Goal: Task Accomplishment & Management: Use online tool/utility

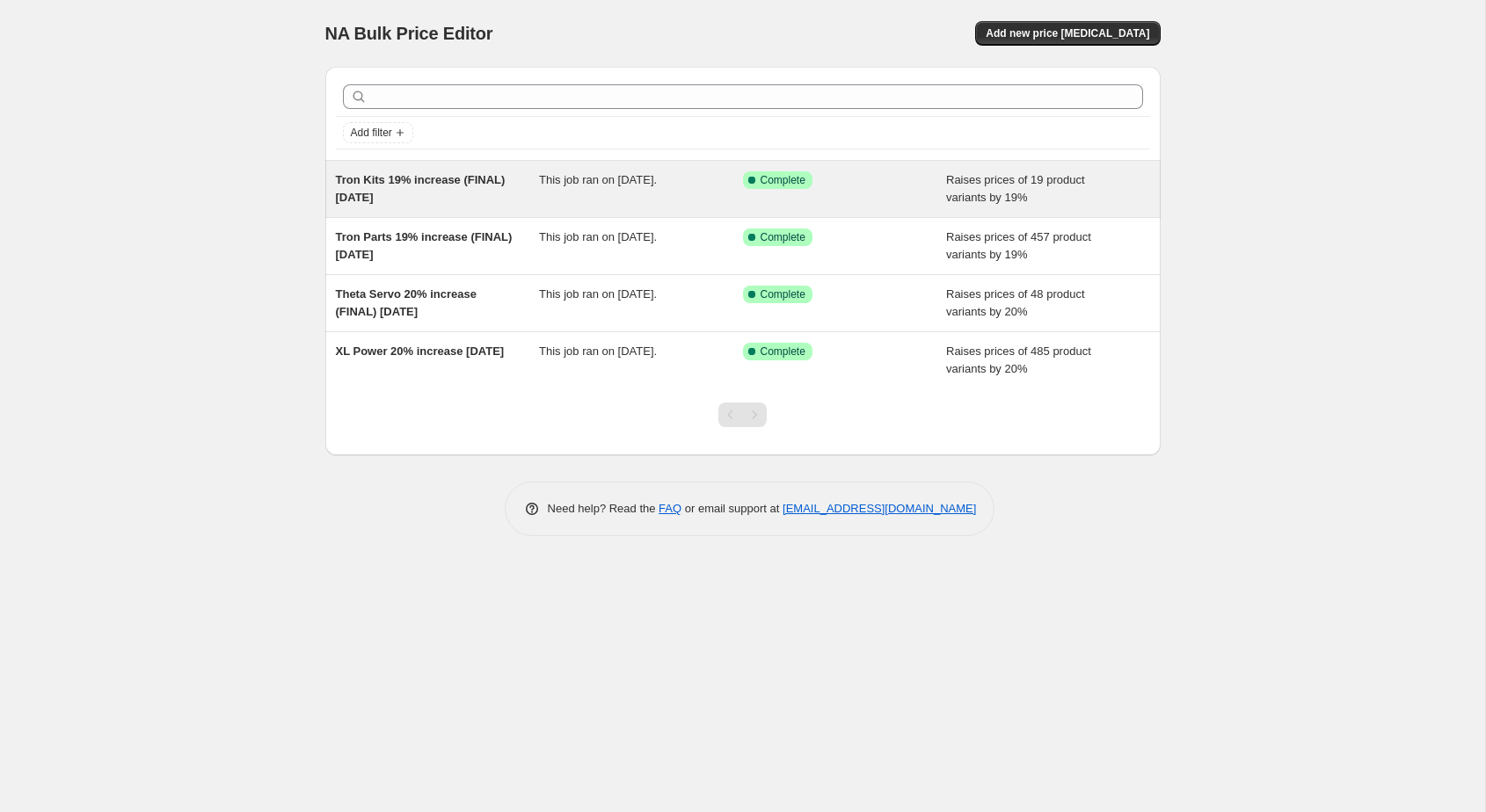
click at [880, 197] on div "Success Complete Complete" at bounding box center [844, 189] width 203 height 35
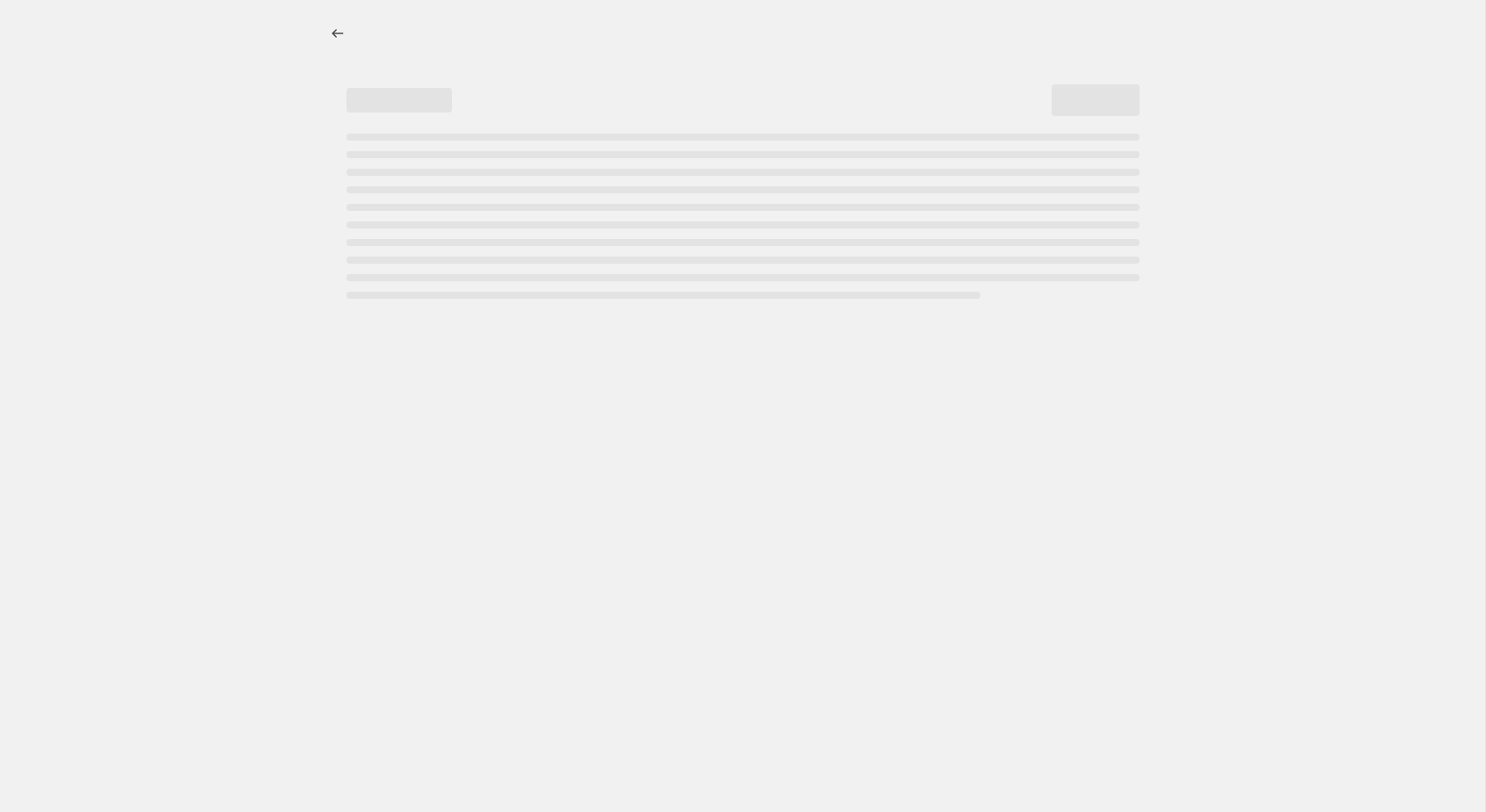
select select "percentage"
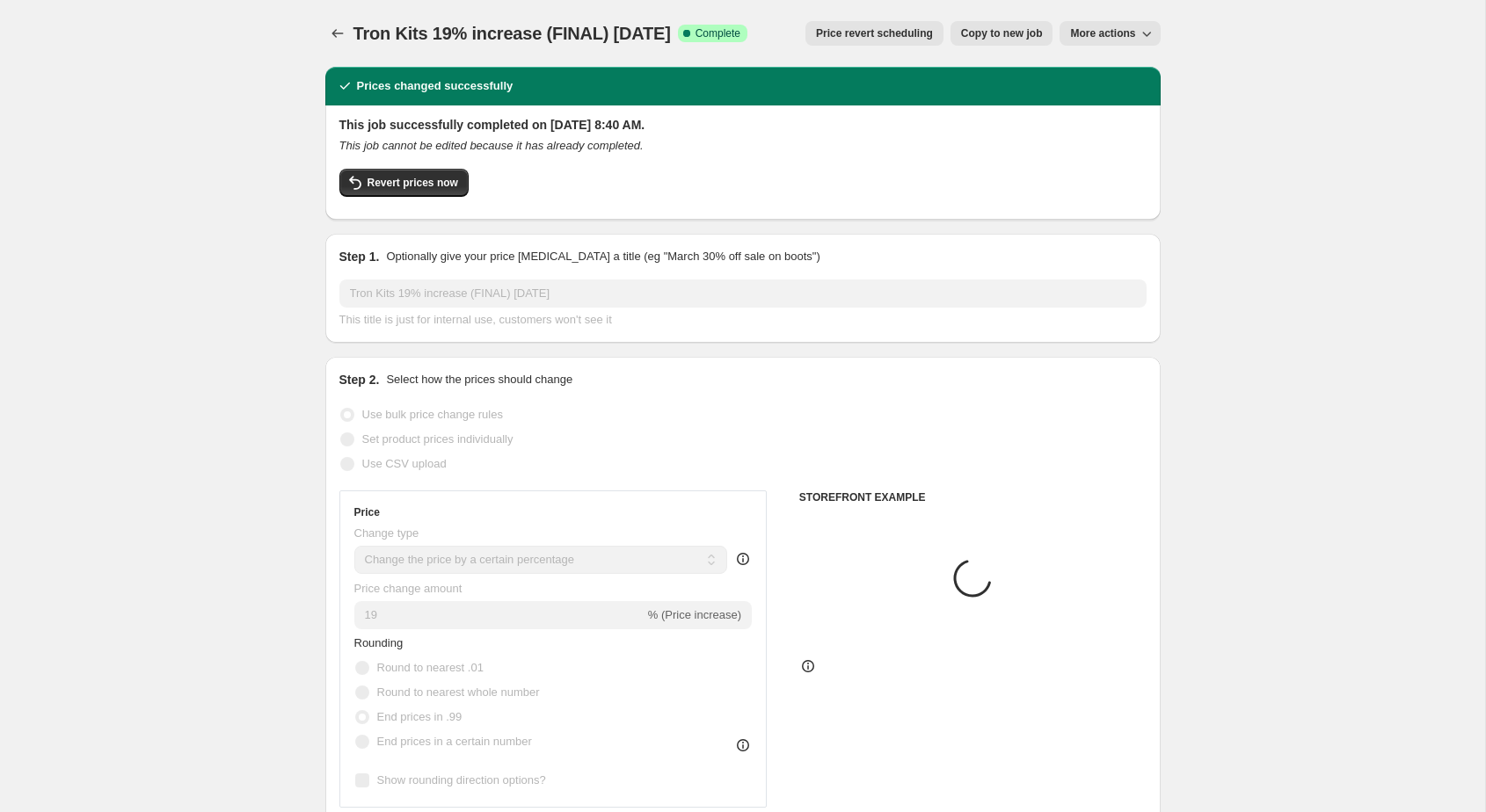
select select "collection"
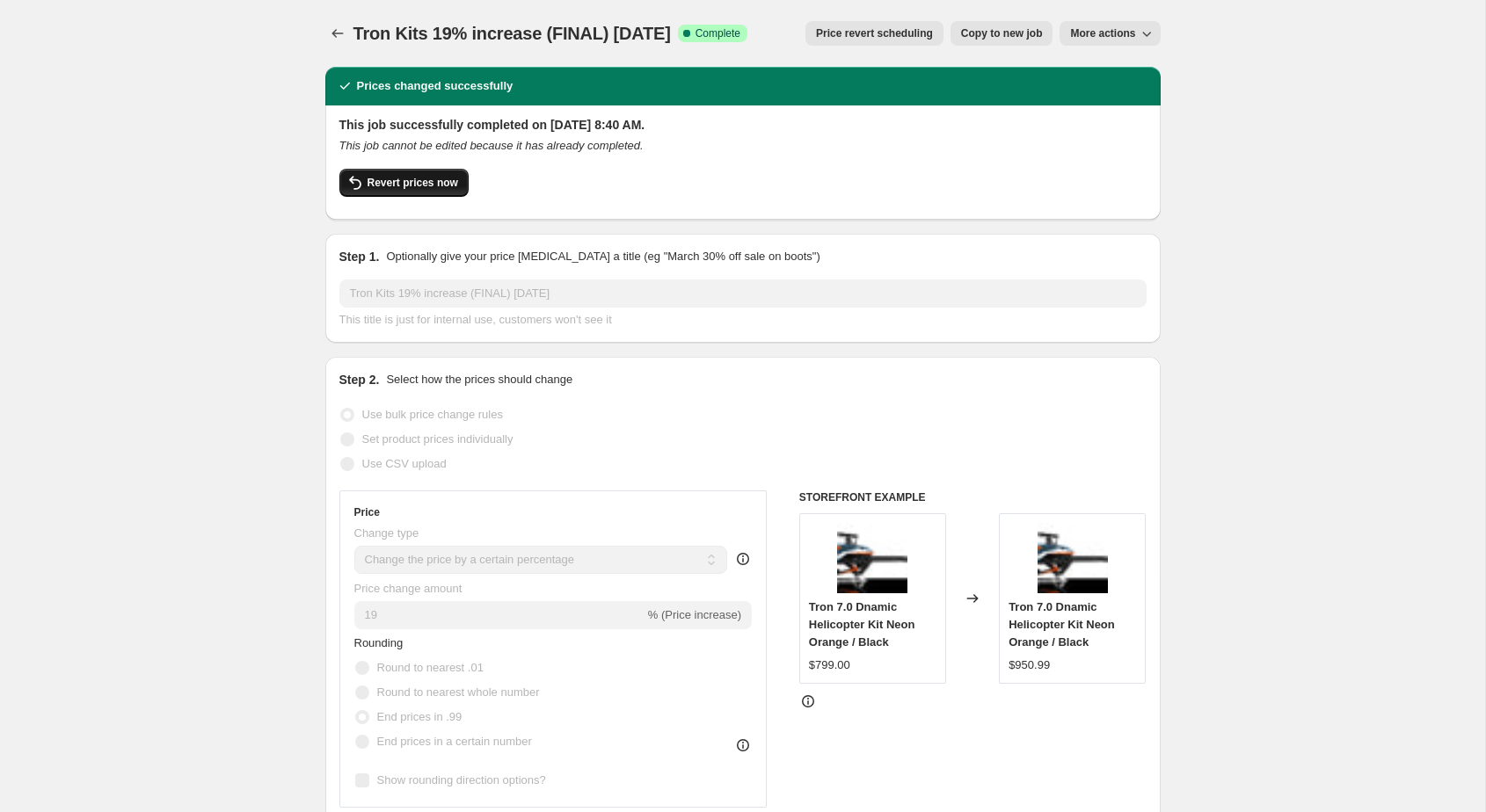
click at [451, 181] on span "Revert prices now" at bounding box center [412, 183] width 90 height 14
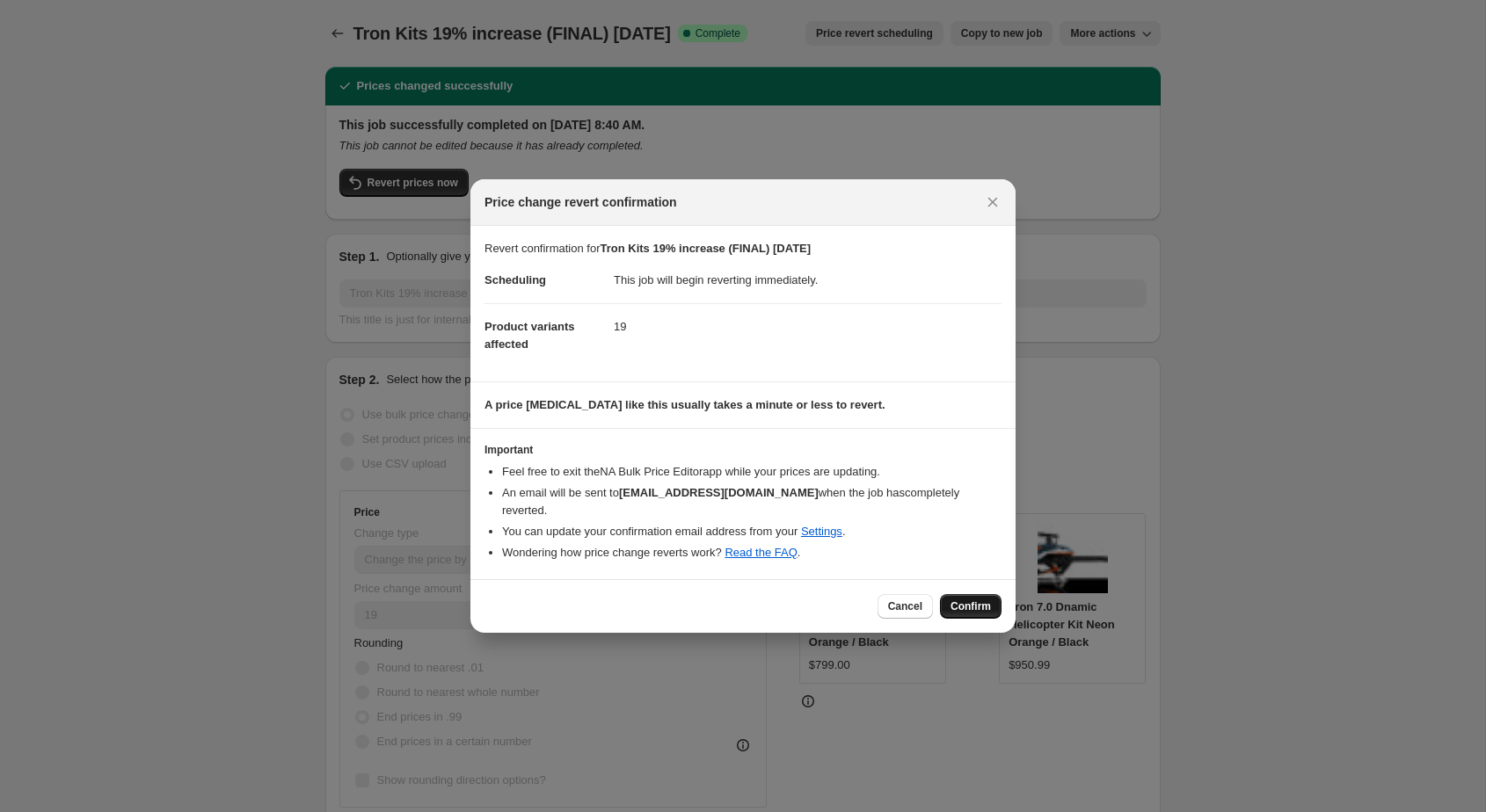
click at [960, 600] on span "Confirm" at bounding box center [970, 607] width 41 height 14
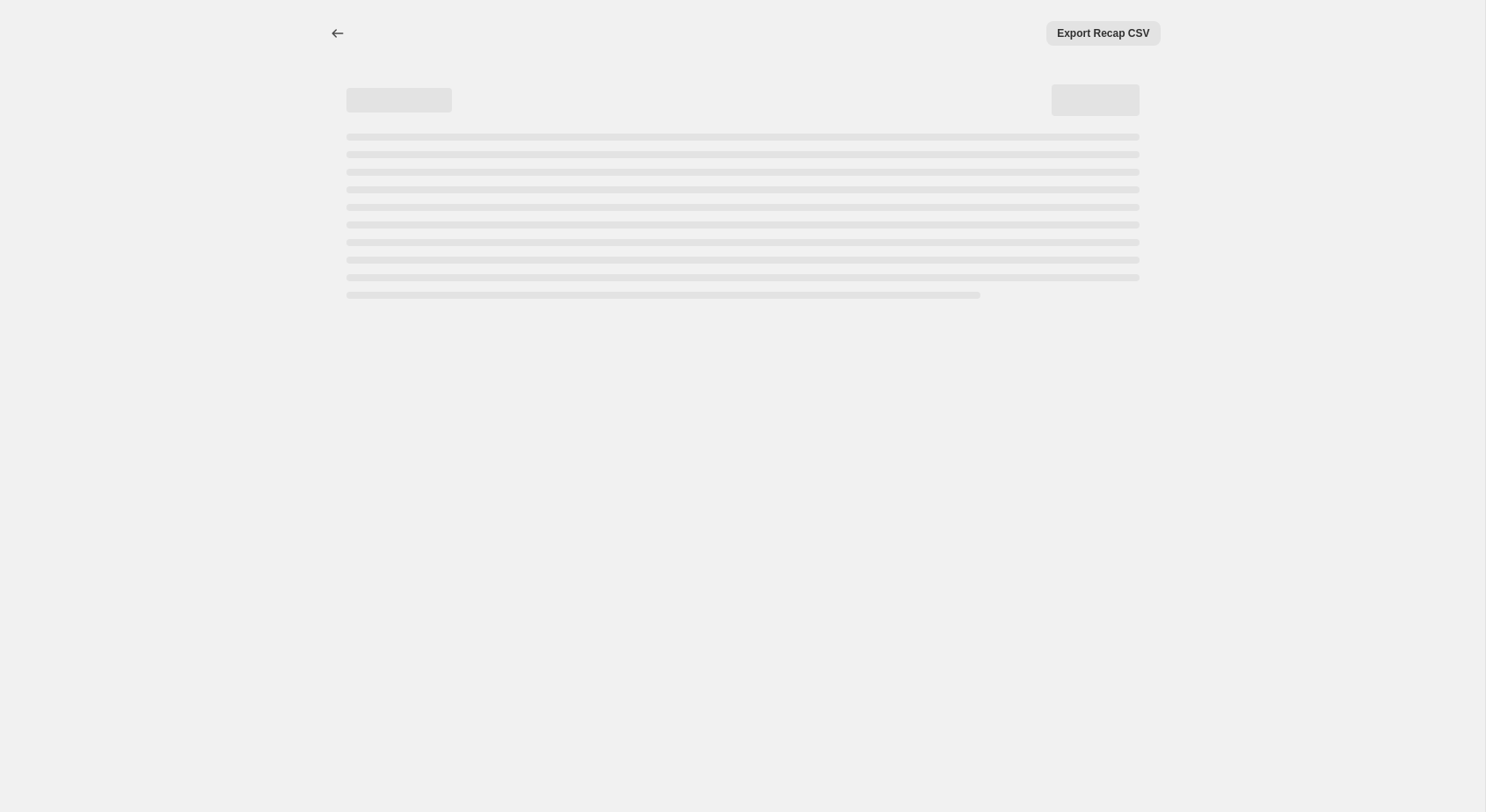
select select "percentage"
select select "collection"
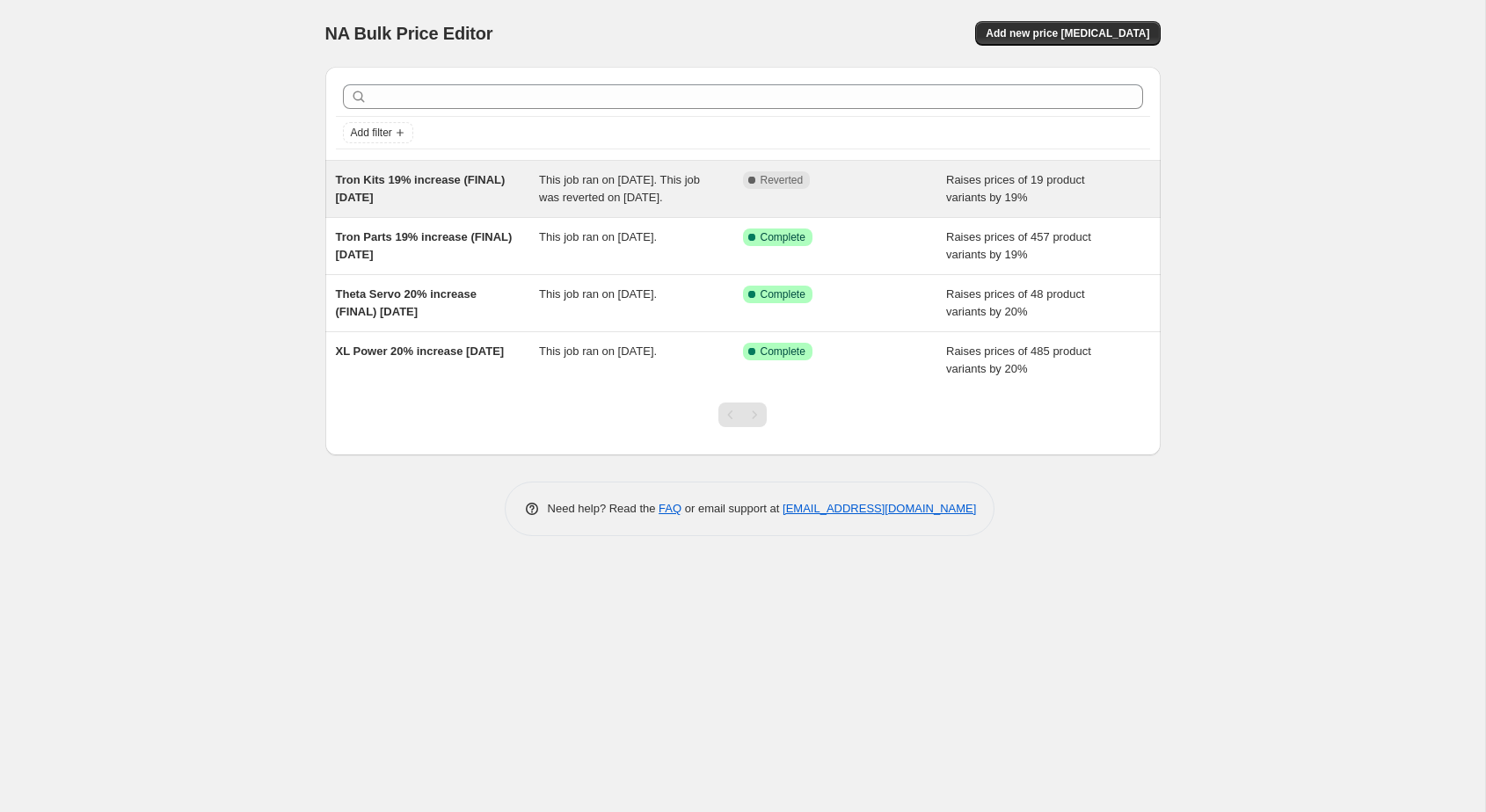
click at [362, 206] on div "Tron Kits 19% increase (FINAL) [DATE]" at bounding box center [437, 189] width 203 height 35
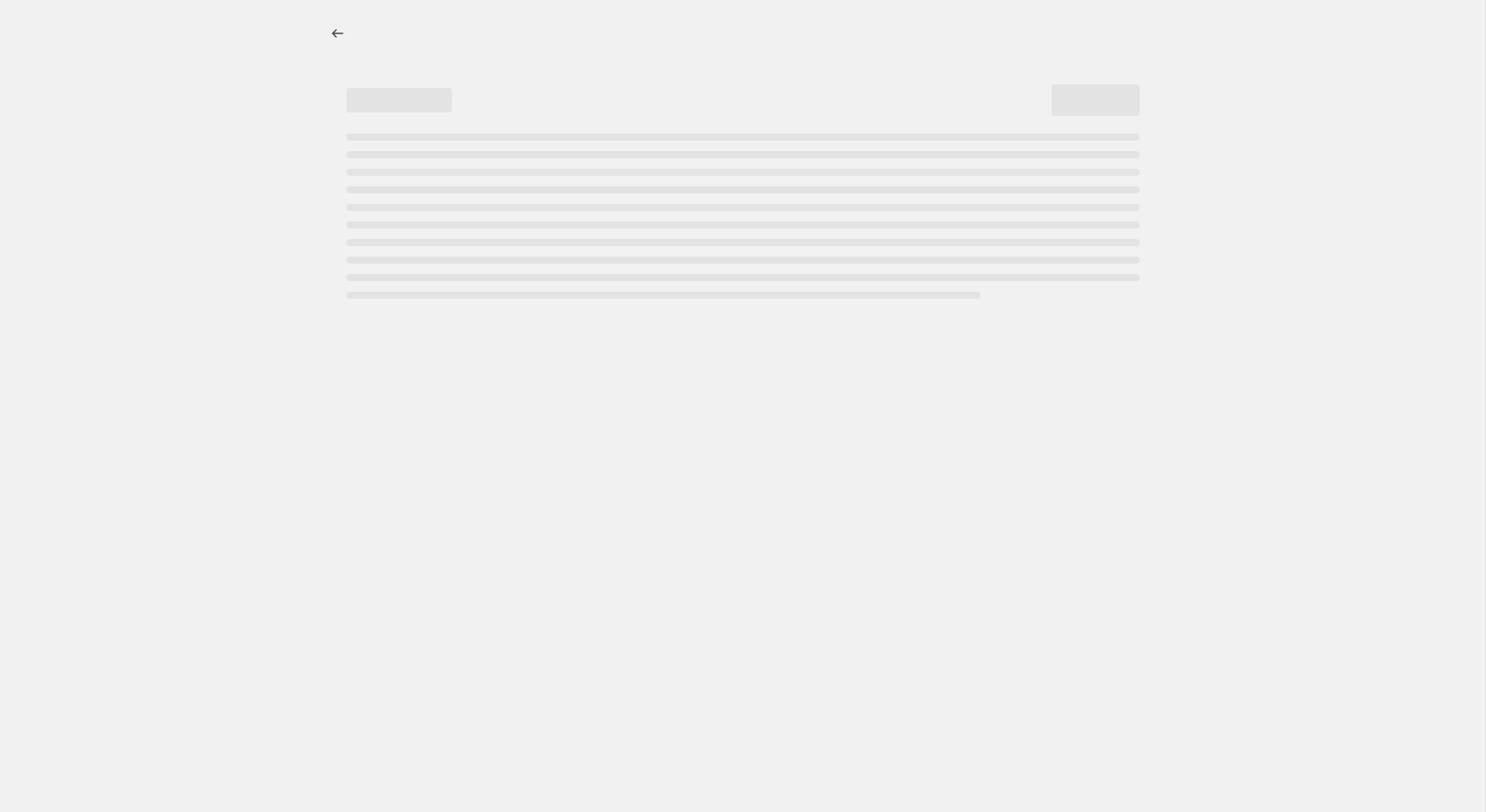
select select "percentage"
select select "collection"
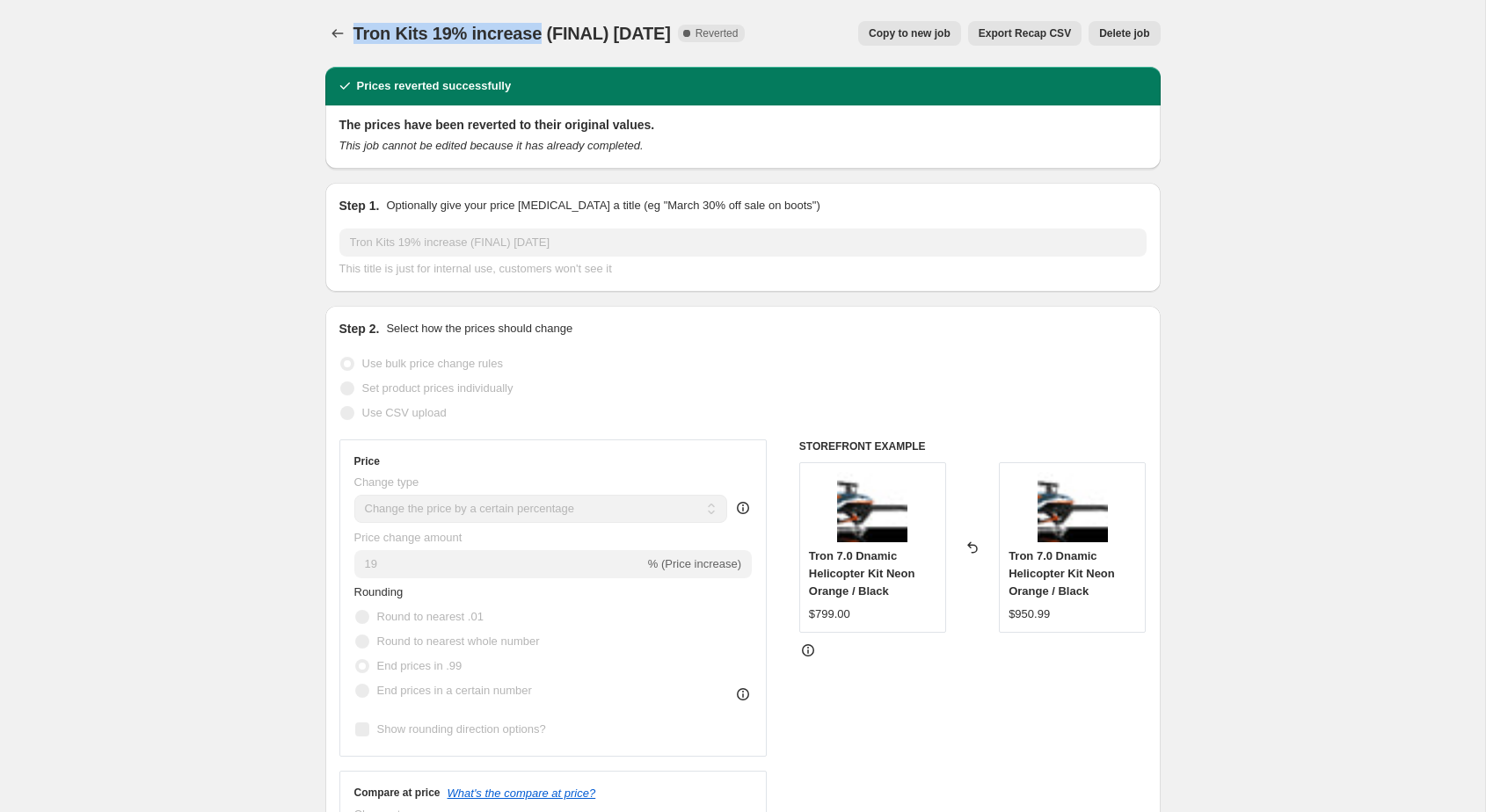
drag, startPoint x: 352, startPoint y: 35, endPoint x: 539, endPoint y: 34, distance: 187.0
click at [539, 34] on span "Tron Kits 19% increase (FINAL) [DATE]" at bounding box center [512, 33] width 318 height 19
copy span "Tron Kits 19% increase"
click at [330, 32] on icon "Price change jobs" at bounding box center [338, 34] width 18 height 18
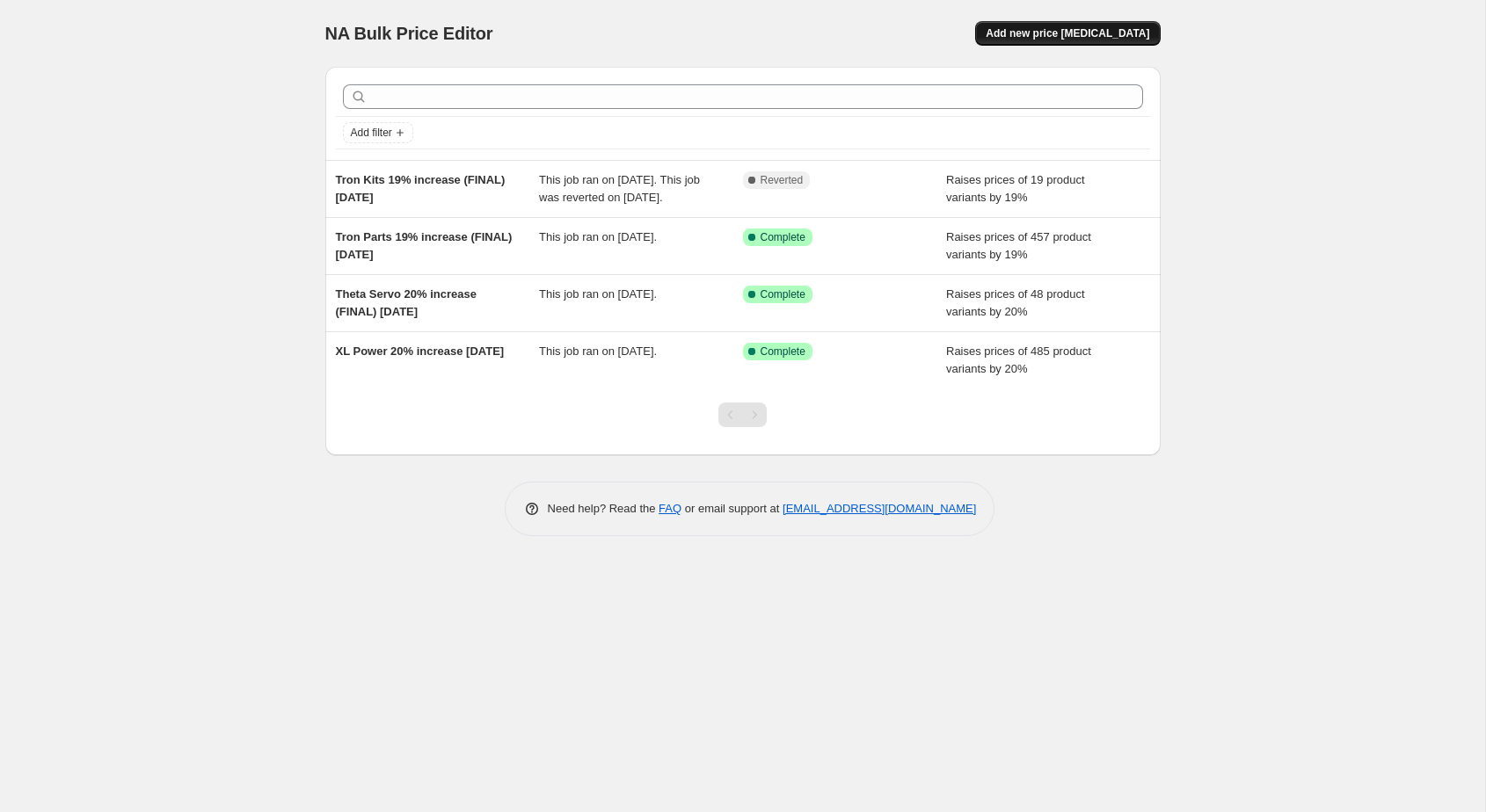
click at [1057, 37] on span "Add new price [MEDICAL_DATA]" at bounding box center [1067, 34] width 164 height 14
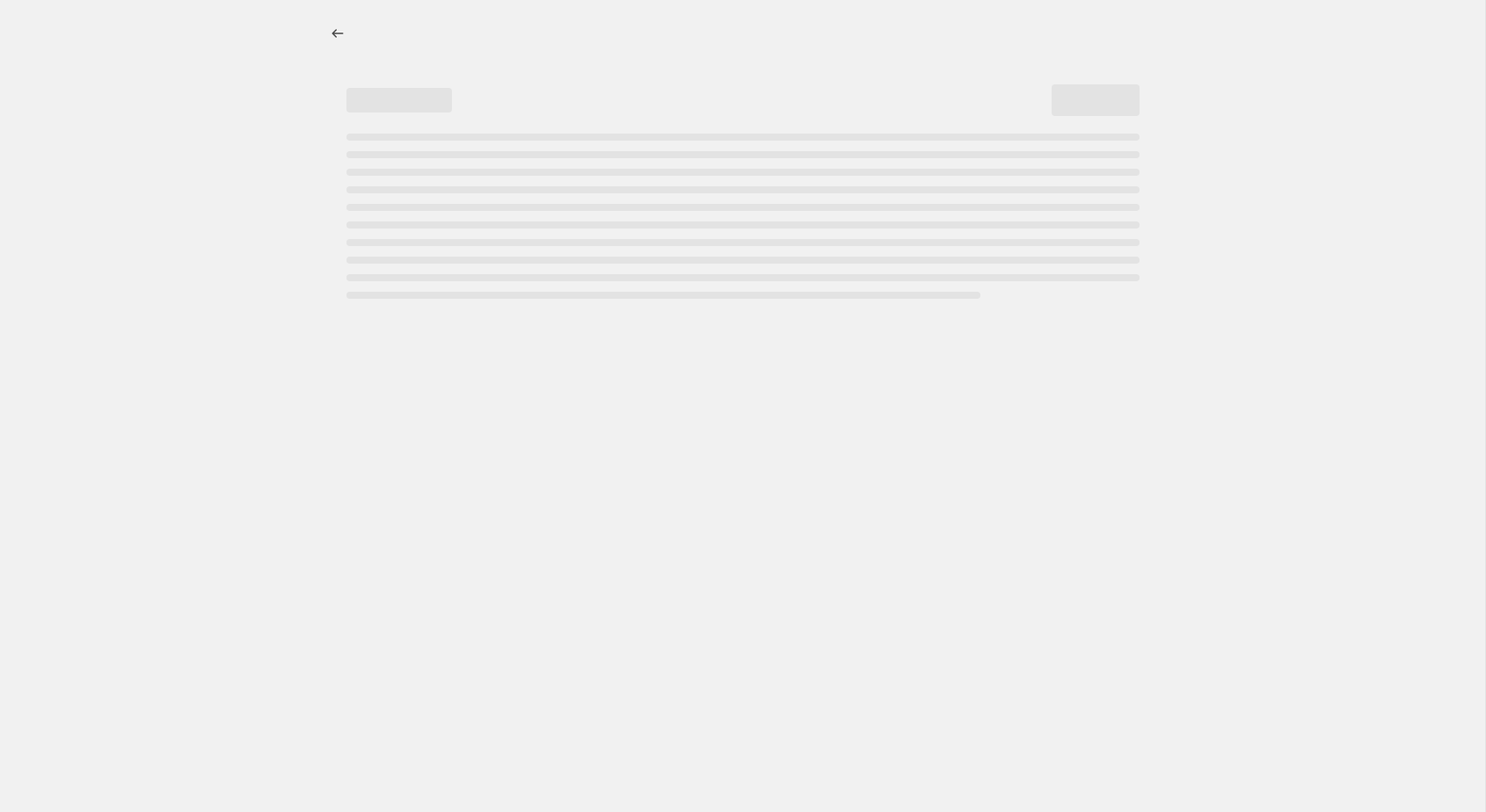
select select "percentage"
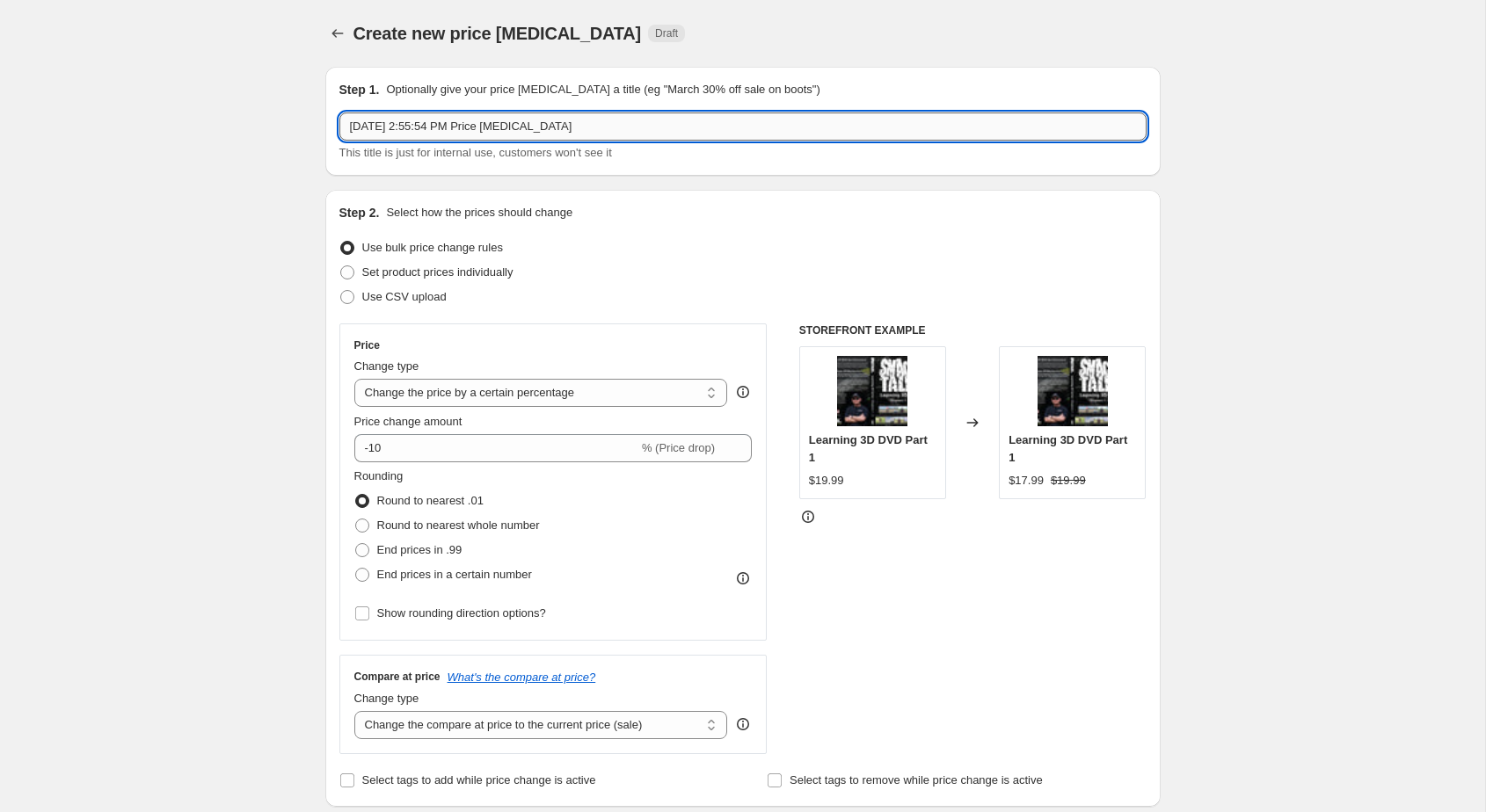
click at [550, 134] on input "Sep 30, 2025, 2:55:54 PM Price change job" at bounding box center [743, 126] width 807 height 28
paste input "Tron Kits 19% increase"
click at [413, 129] on input "Tron Kits 19% increase" at bounding box center [743, 126] width 807 height 28
type input "Tron Kits 10% increase"
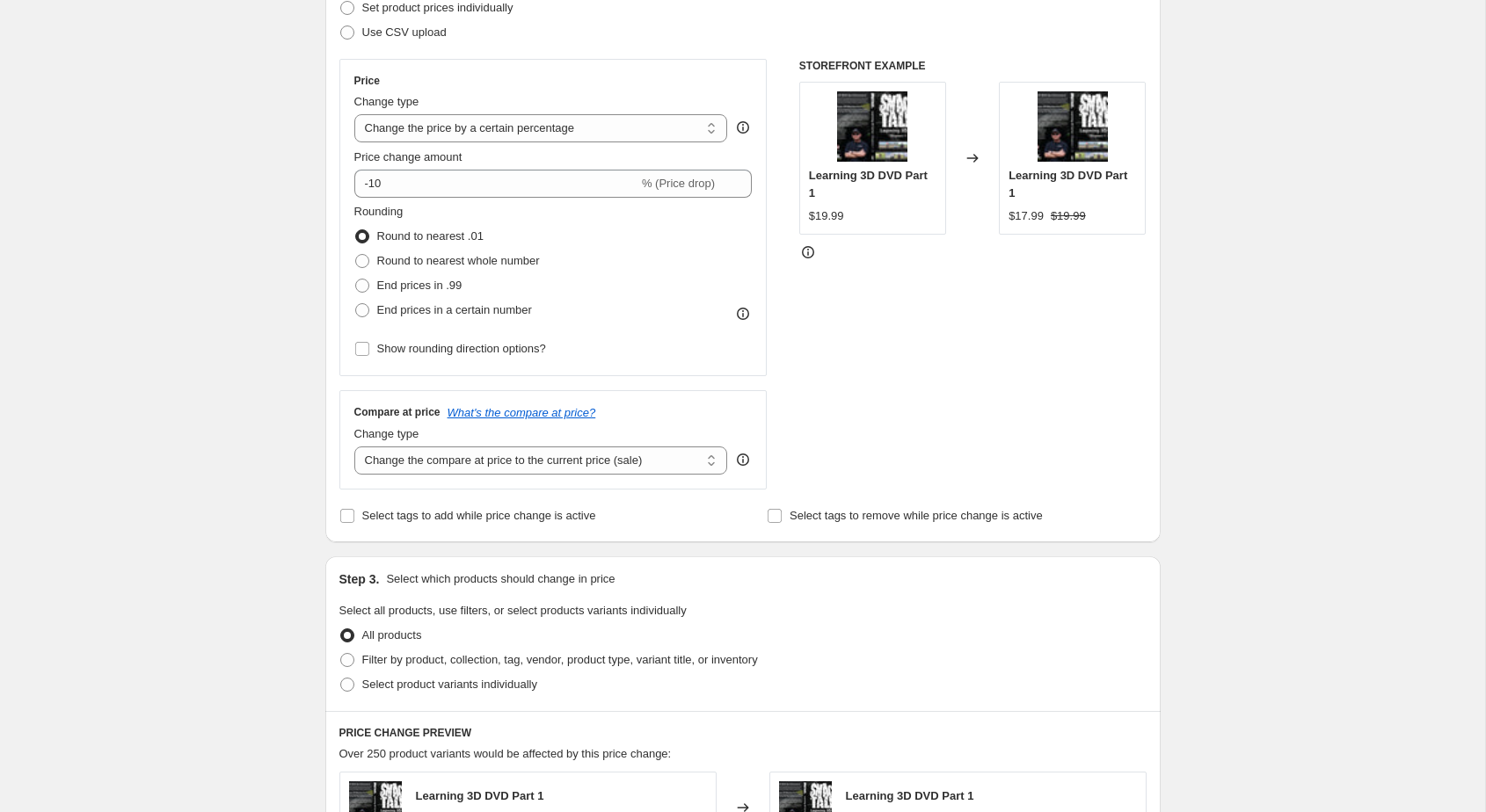
scroll to position [265, 0]
click at [406, 191] on input "-10" at bounding box center [496, 183] width 284 height 28
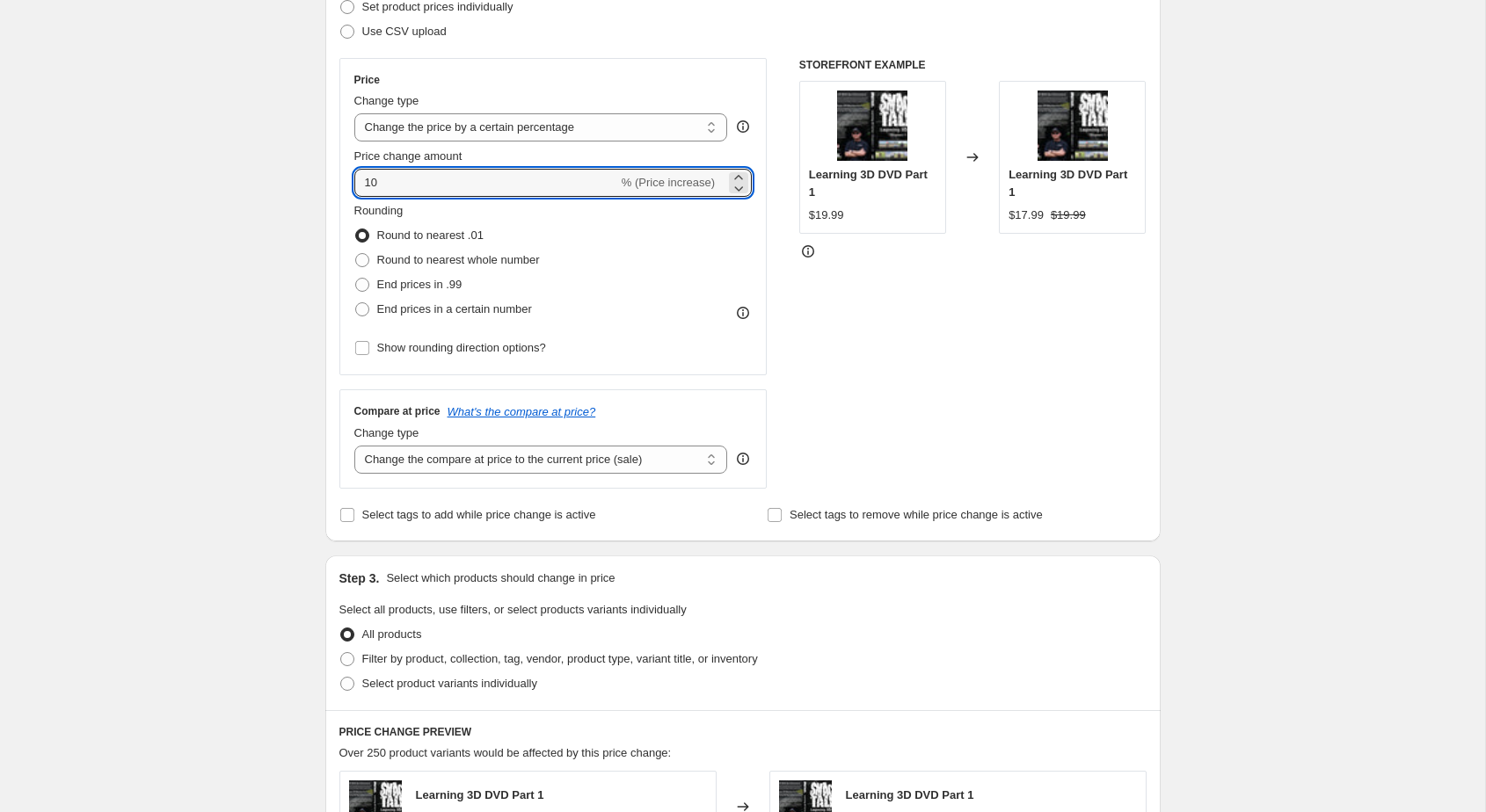
type input "10"
click at [253, 296] on div "Create new price change job. This page is ready Create new price change job Dra…" at bounding box center [743, 613] width 1485 height 1757
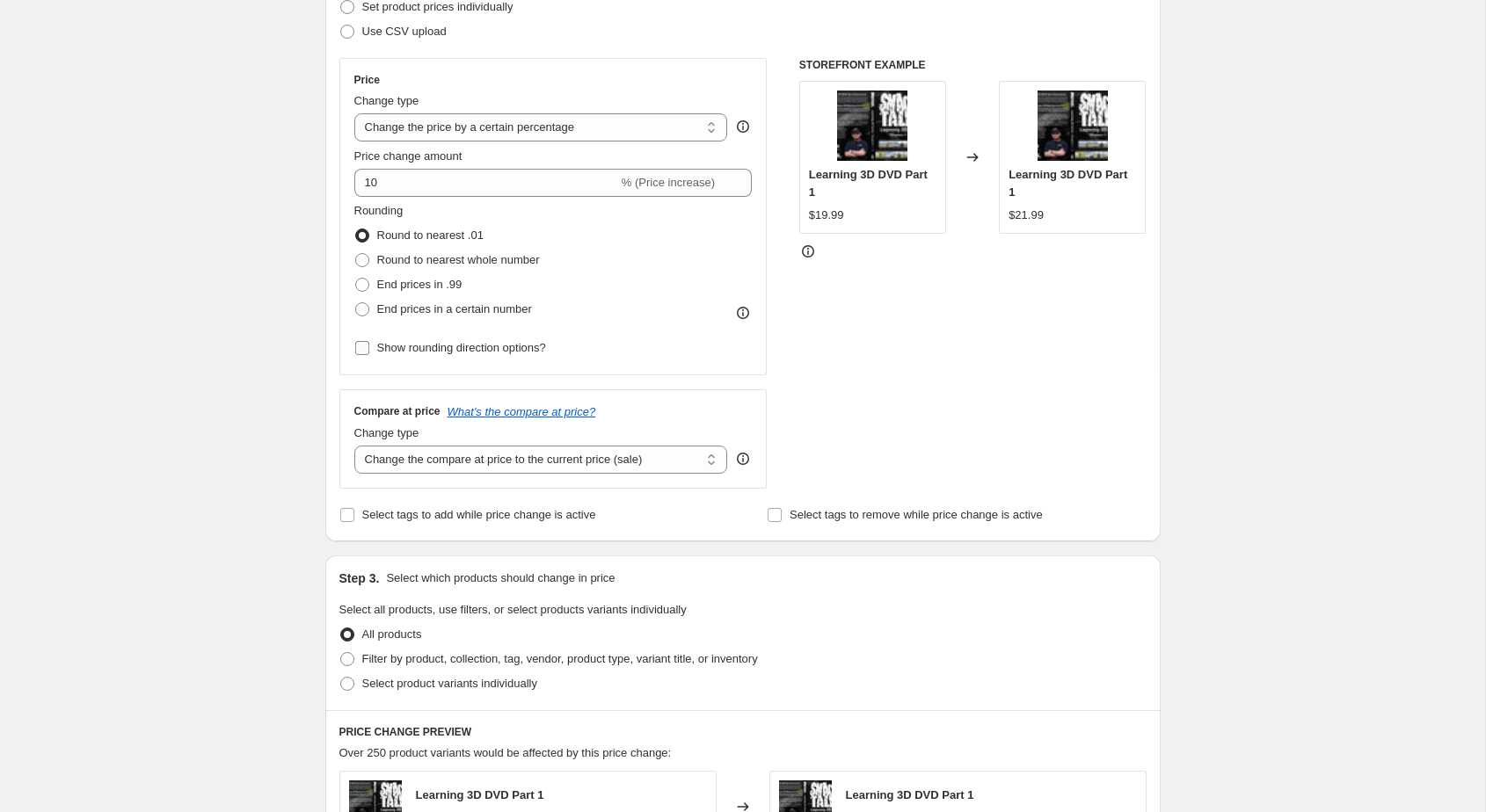
click at [366, 343] on input "Show rounding direction options?" at bounding box center [362, 348] width 14 height 14
checkbox input "true"
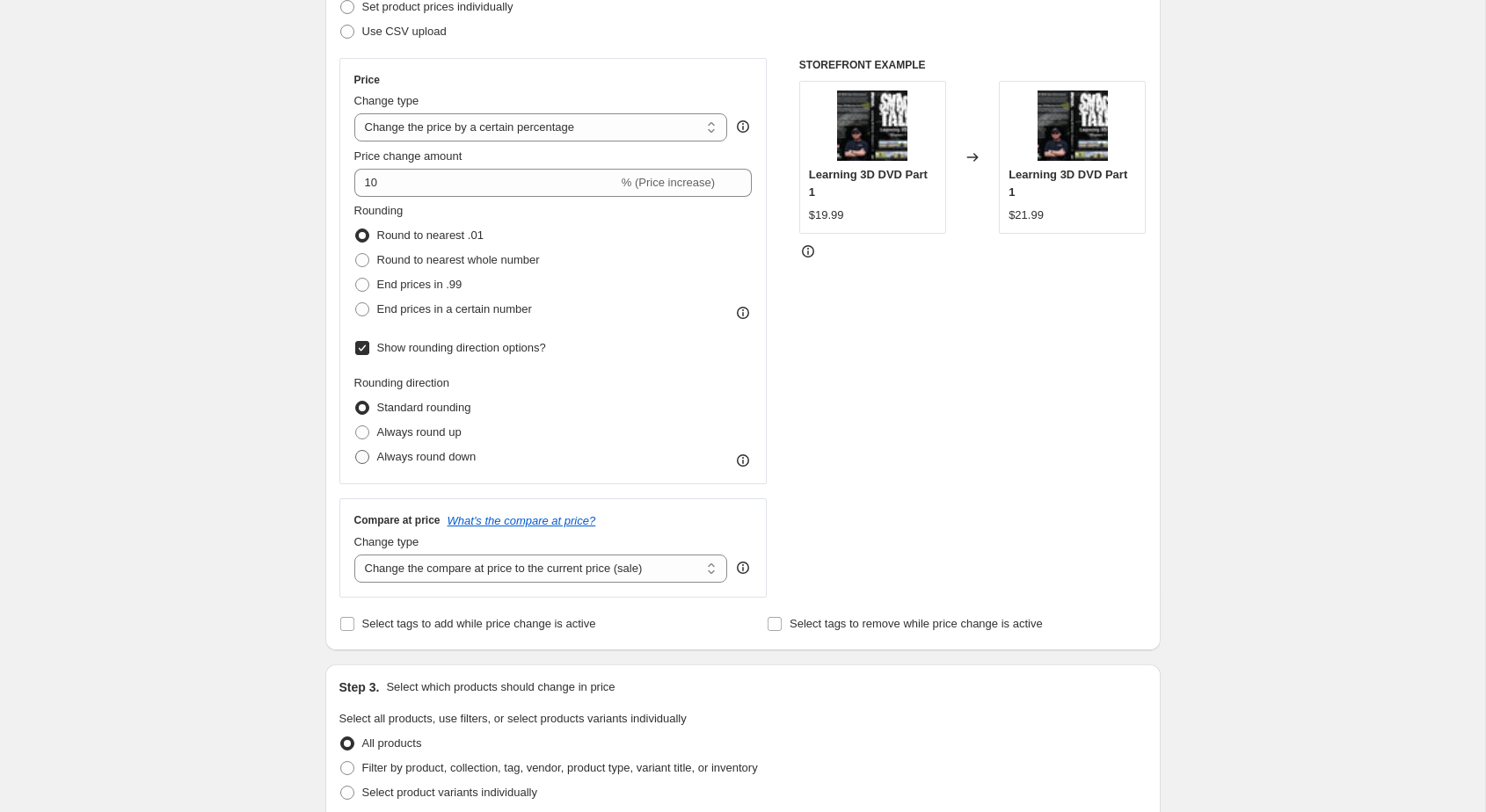
click at [359, 466] on label "Always round down" at bounding box center [415, 457] width 122 height 25
click at [356, 451] on input "Always round down" at bounding box center [355, 450] width 1 height 1
radio input "true"
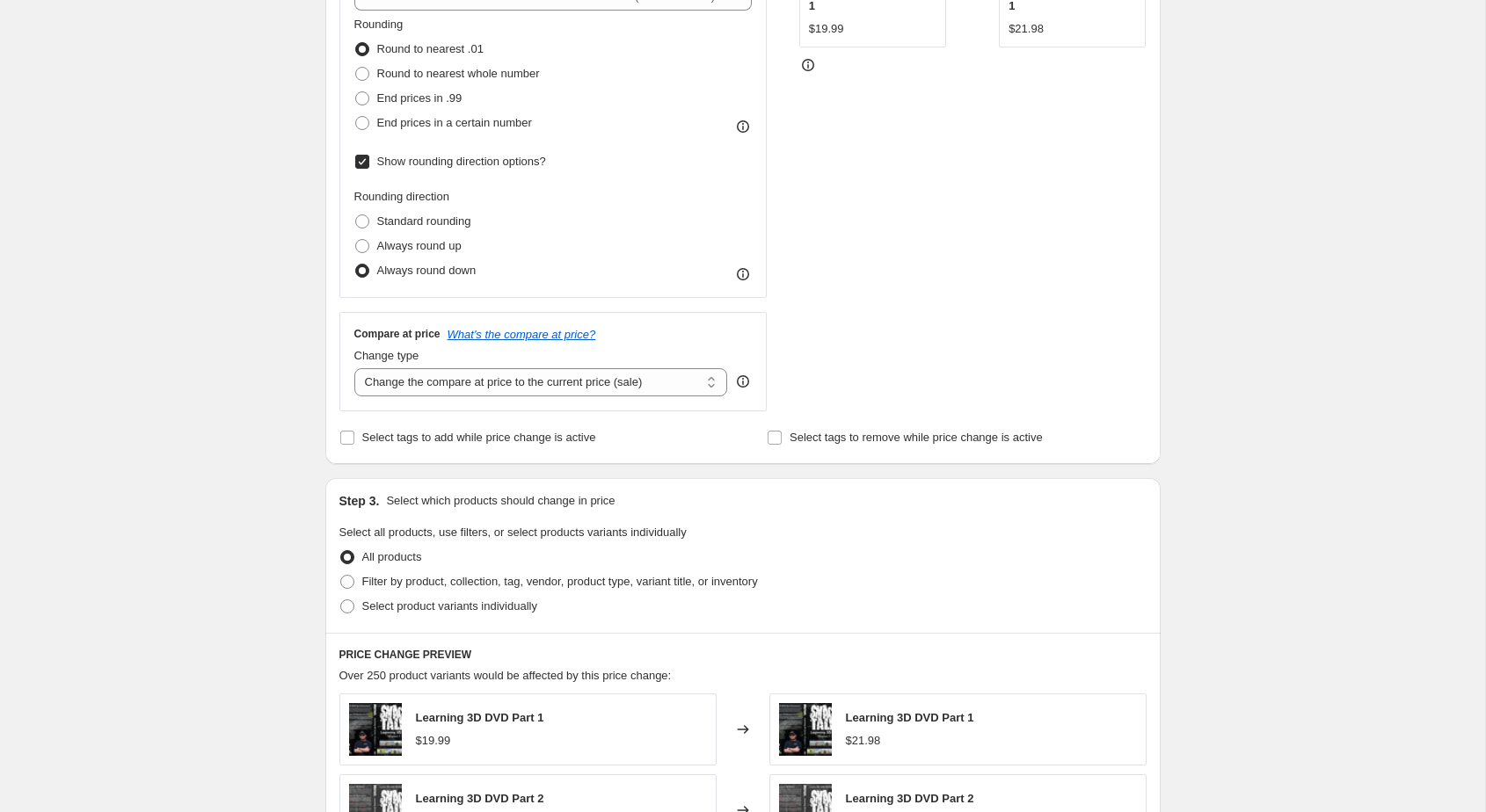
scroll to position [469, 0]
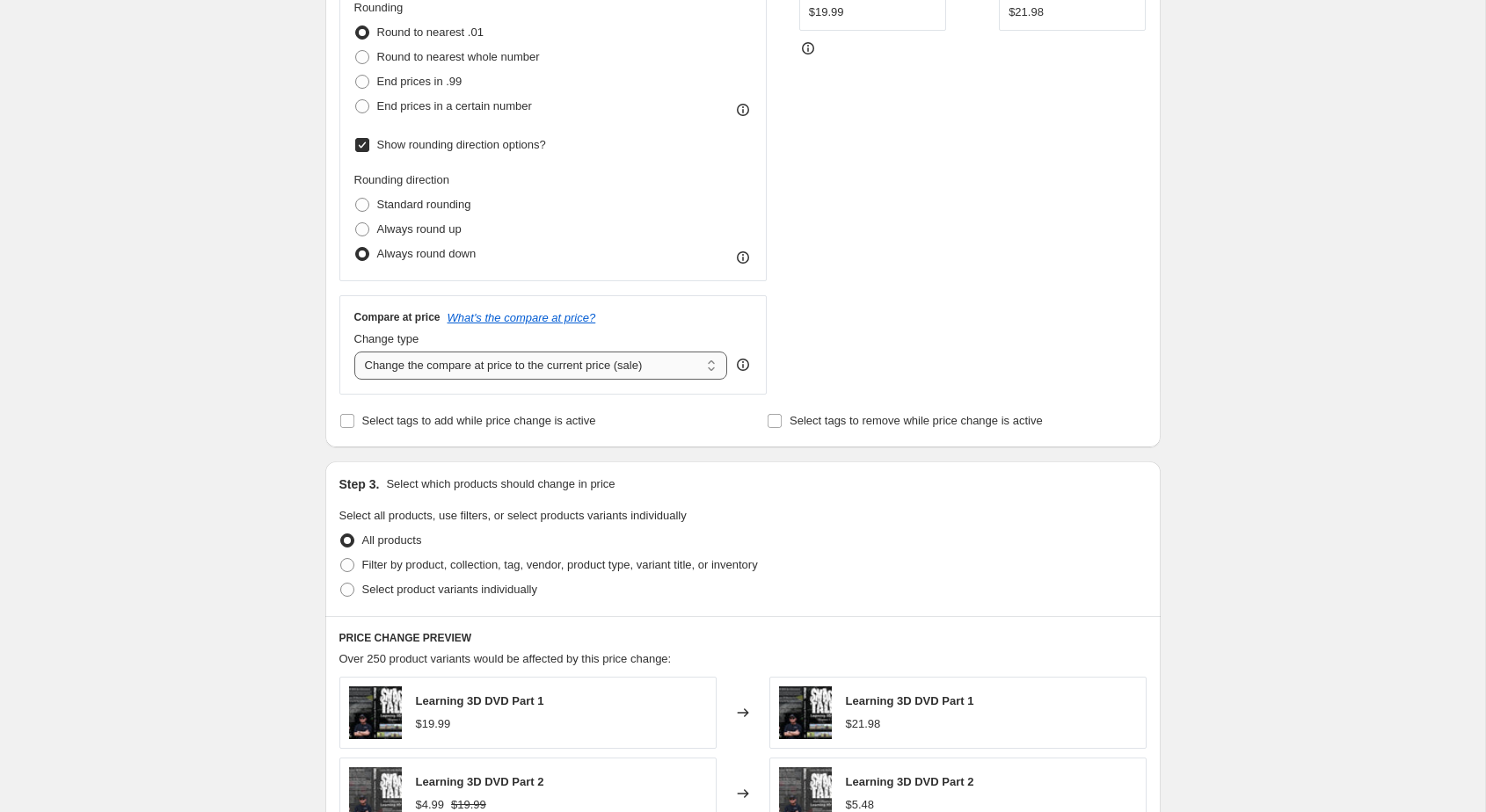
click at [450, 371] on select "Change the compare at price to the current price (sale) Change the compare at p…" at bounding box center [541, 365] width 373 height 28
click at [354, 351] on select "Change the compare at price to the current price (sale) Change the compare at p…" at bounding box center [541, 365] width 373 height 28
click at [264, 376] on div "Create new price change job. This page is ready Create new price change job Dra…" at bounding box center [743, 465] width 1485 height 1866
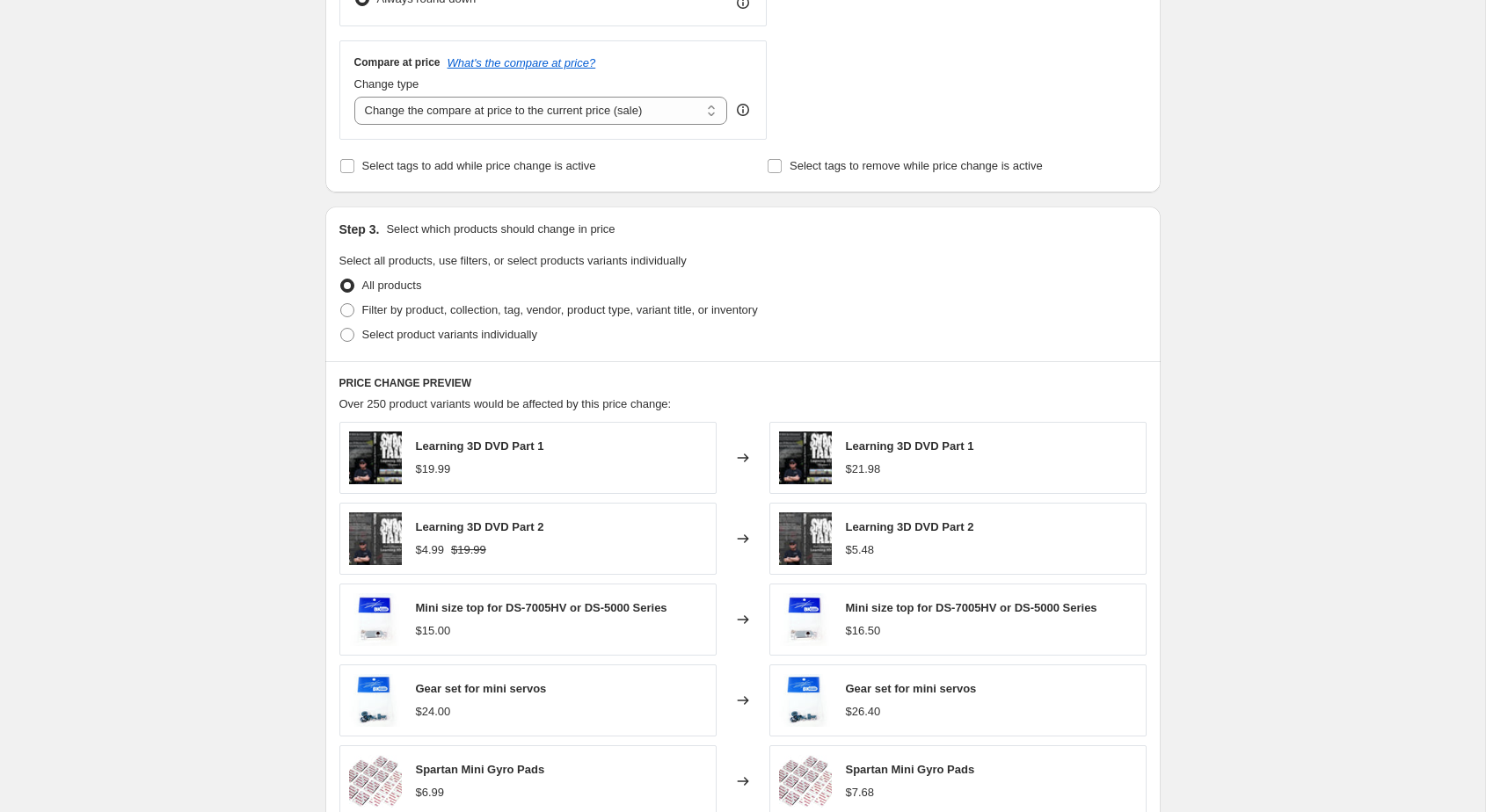
scroll to position [726, 0]
click at [425, 312] on span "Filter by product, collection, tag, vendor, product type, variant title, or inv…" at bounding box center [560, 308] width 396 height 13
click at [341, 303] on input "Filter by product, collection, tag, vendor, product type, variant title, or inv…" at bounding box center [340, 302] width 1 height 1
radio input "true"
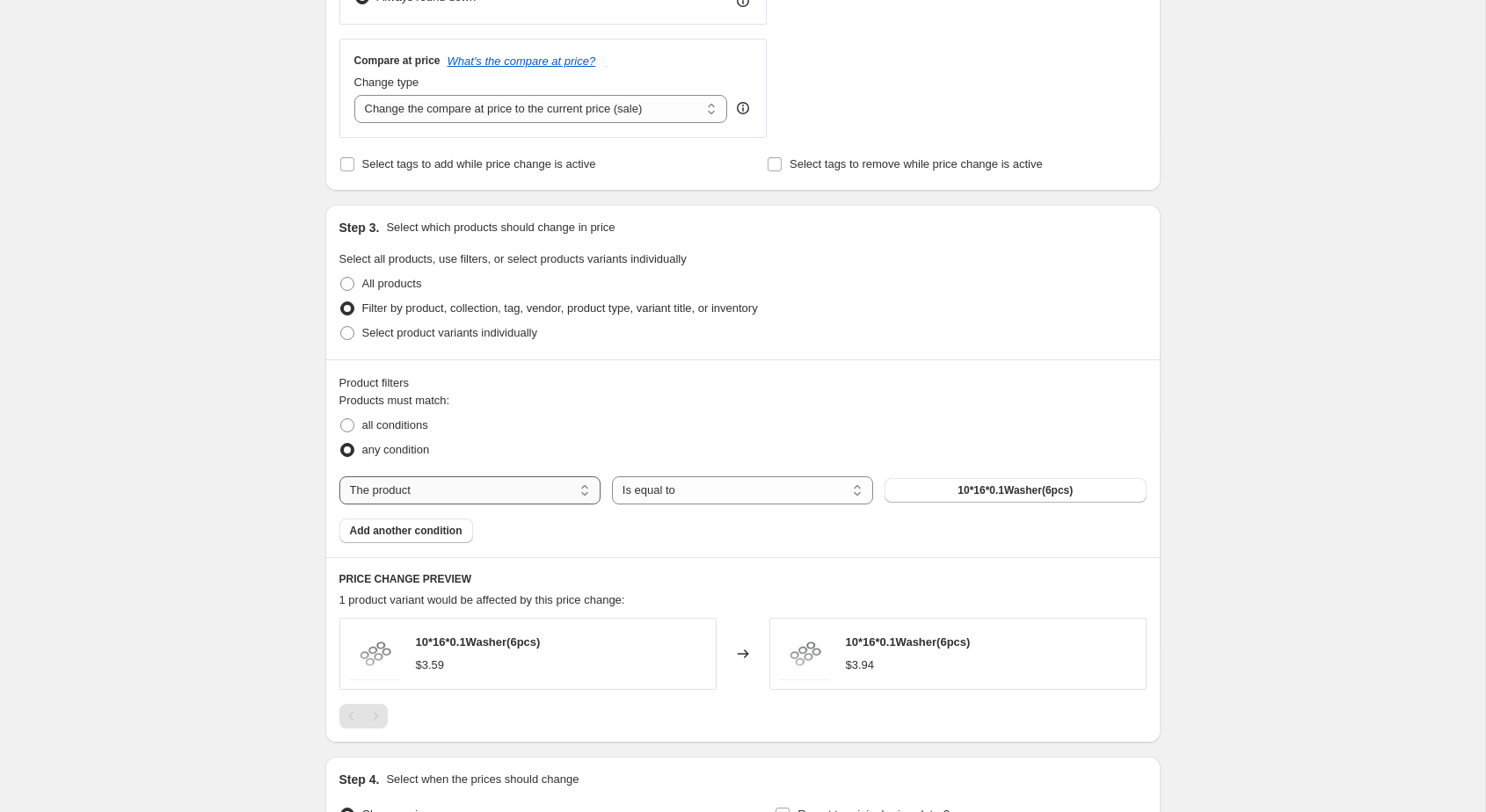
click at [526, 491] on select "The product The product's collection The product's tag The product's vendor The…" at bounding box center [470, 490] width 261 height 28
select select "tag"
click at [971, 491] on button "1853" at bounding box center [1014, 490] width 261 height 25
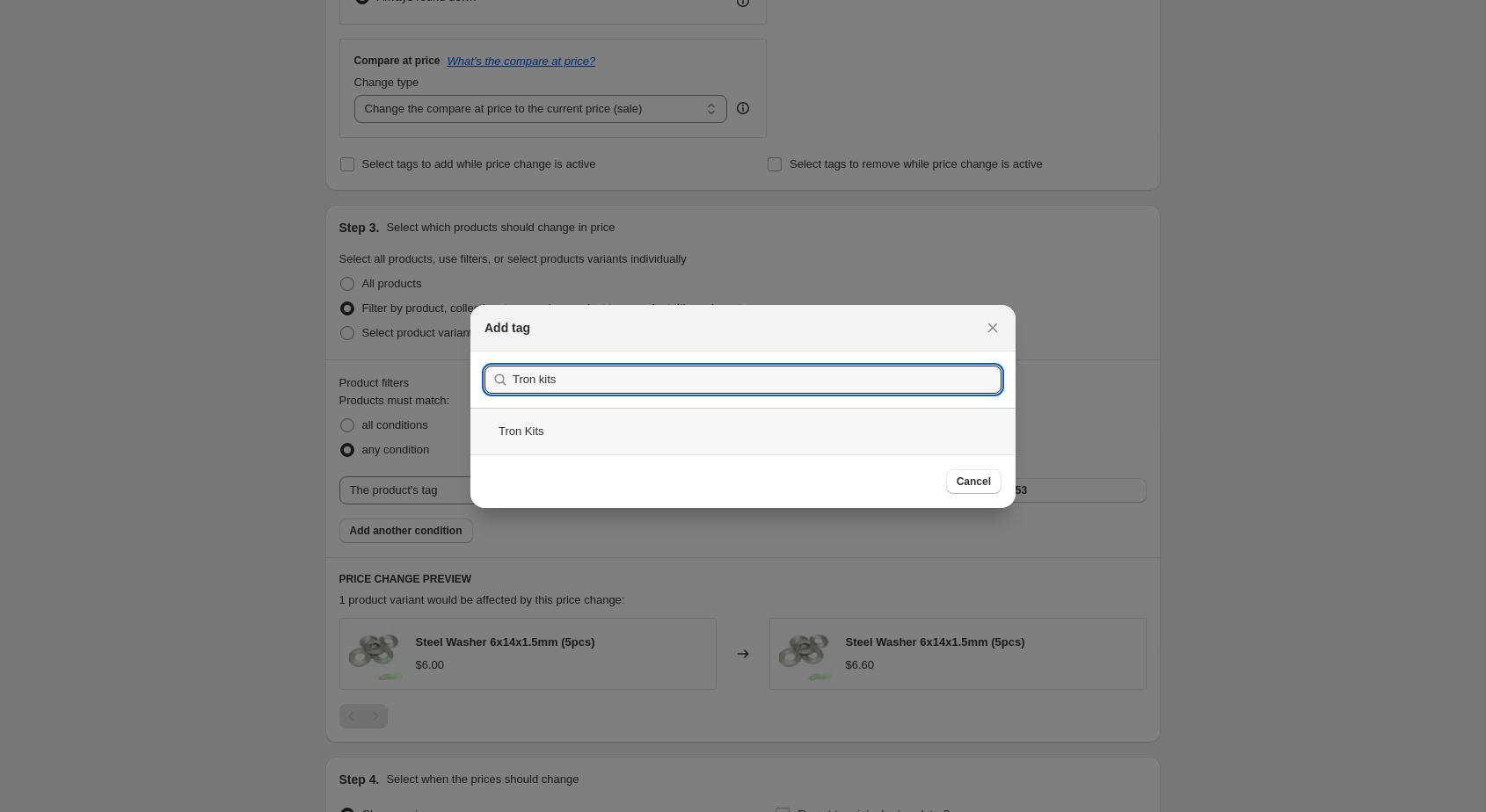
type input "Tron kits"
click at [585, 432] on div "Tron Kits" at bounding box center [743, 431] width 545 height 47
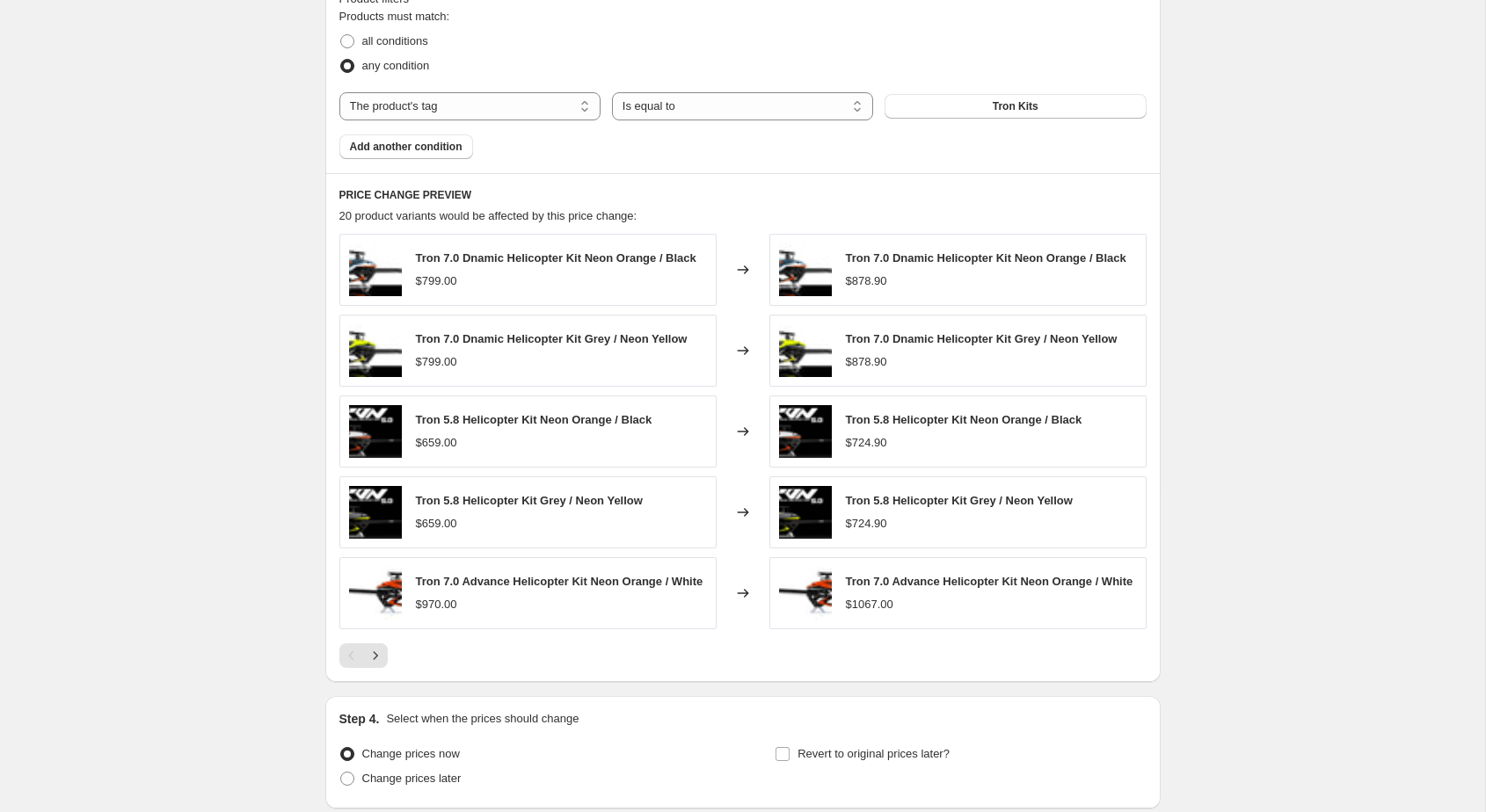
scroll to position [1257, 0]
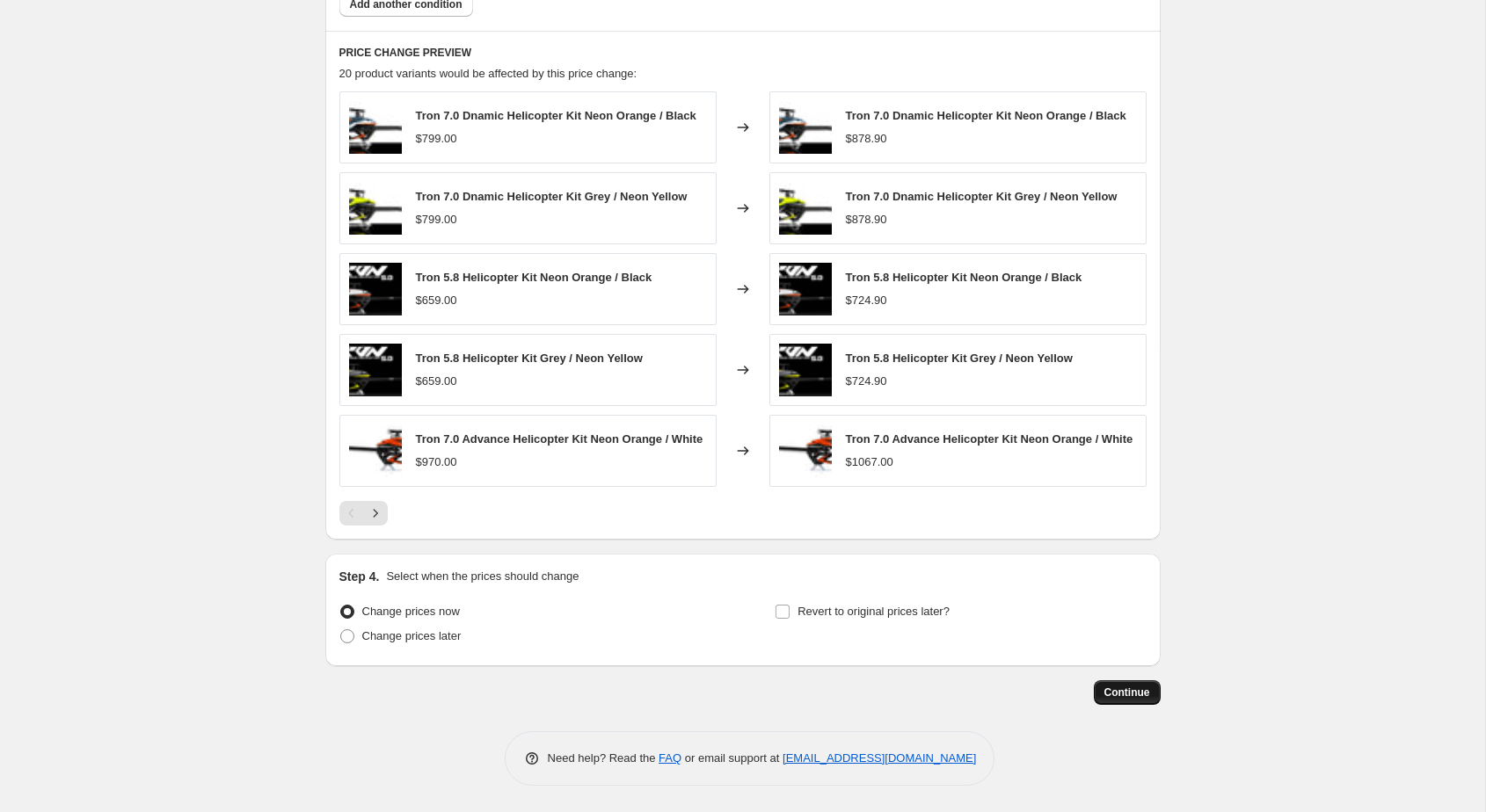
click at [1113, 694] on span "Continue" at bounding box center [1127, 693] width 46 height 14
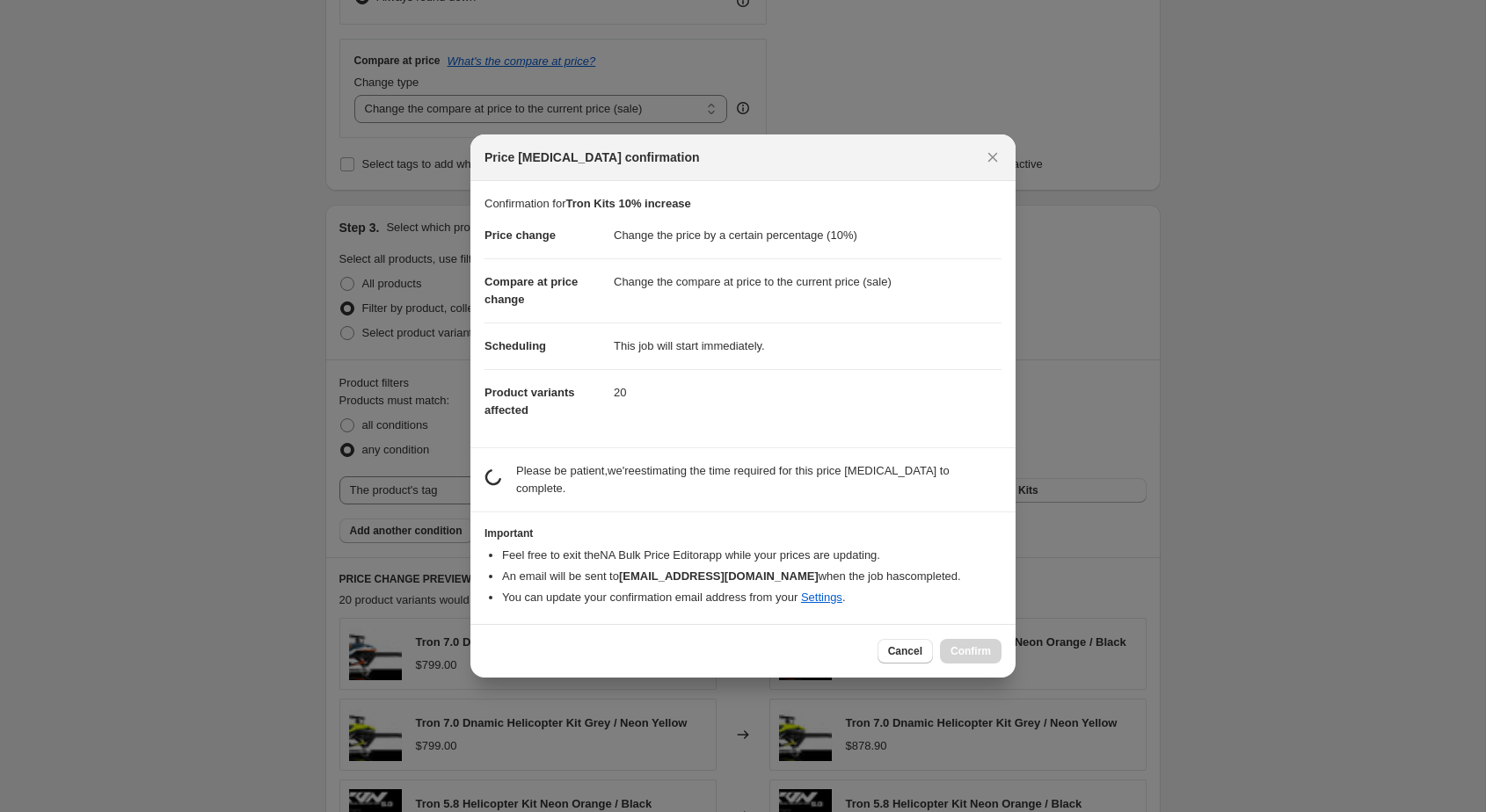
scroll to position [0, 0]
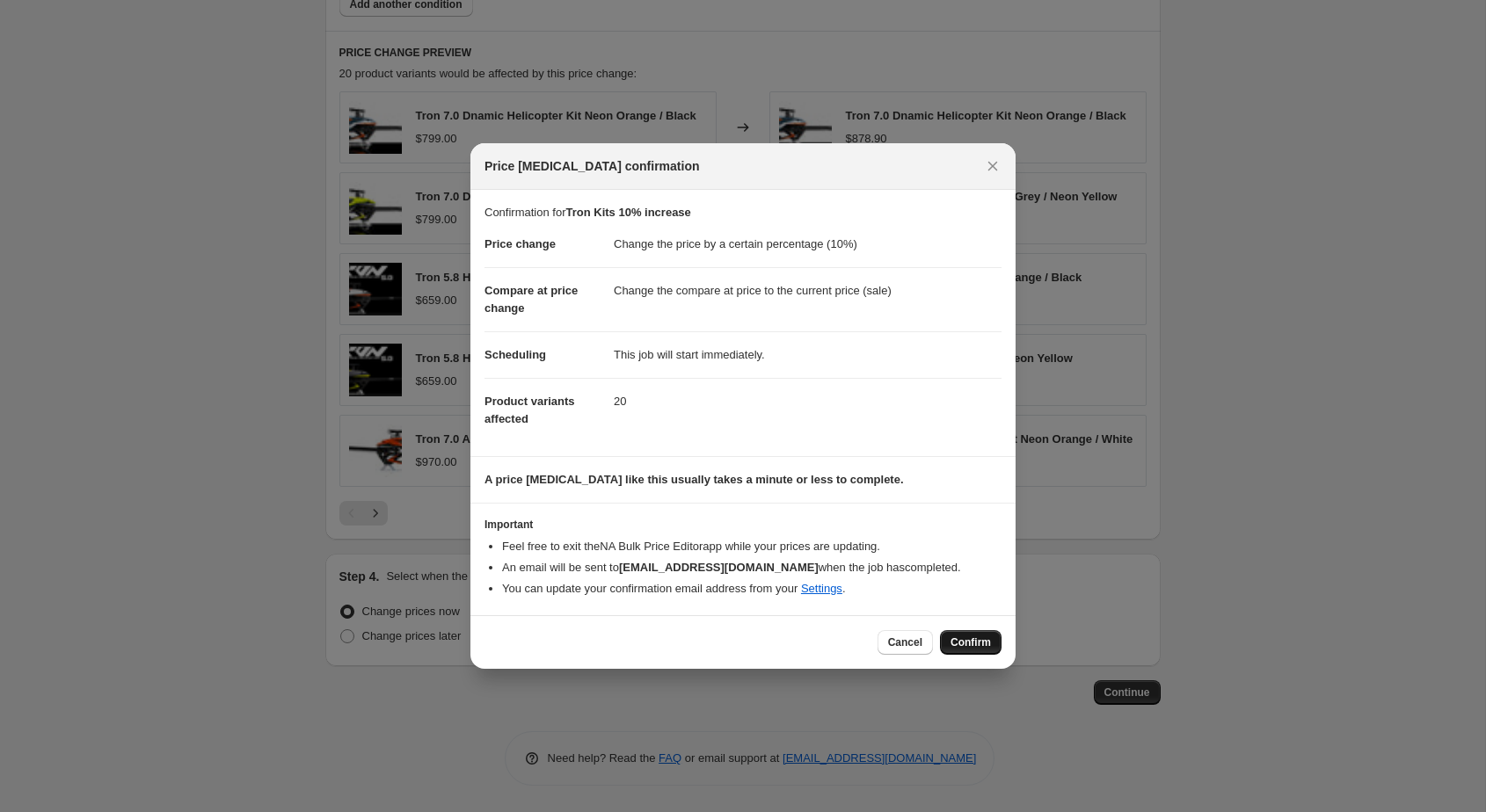
click at [958, 636] on span "Confirm" at bounding box center [970, 642] width 41 height 14
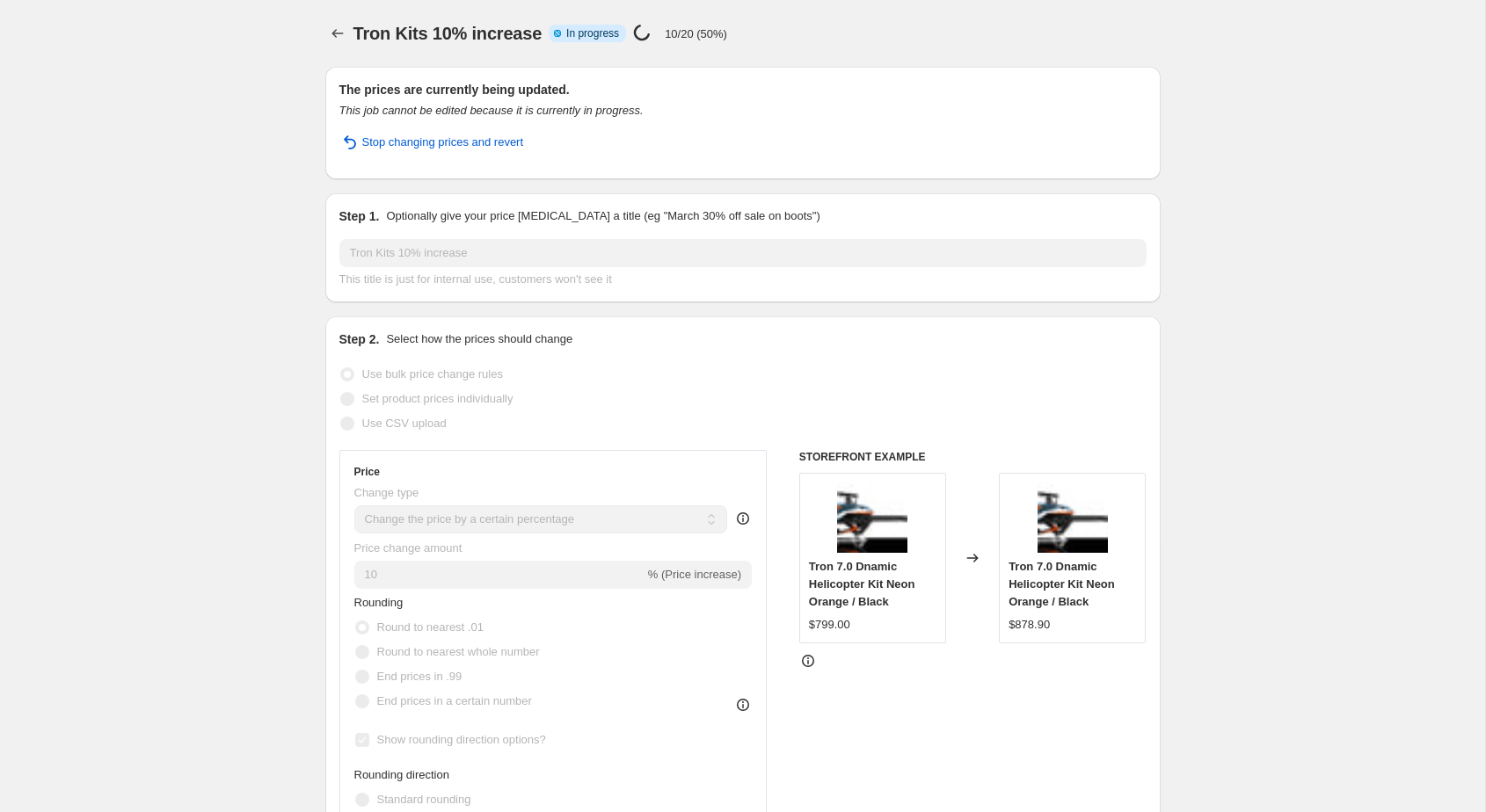
select select "percentage"
select select "tag"
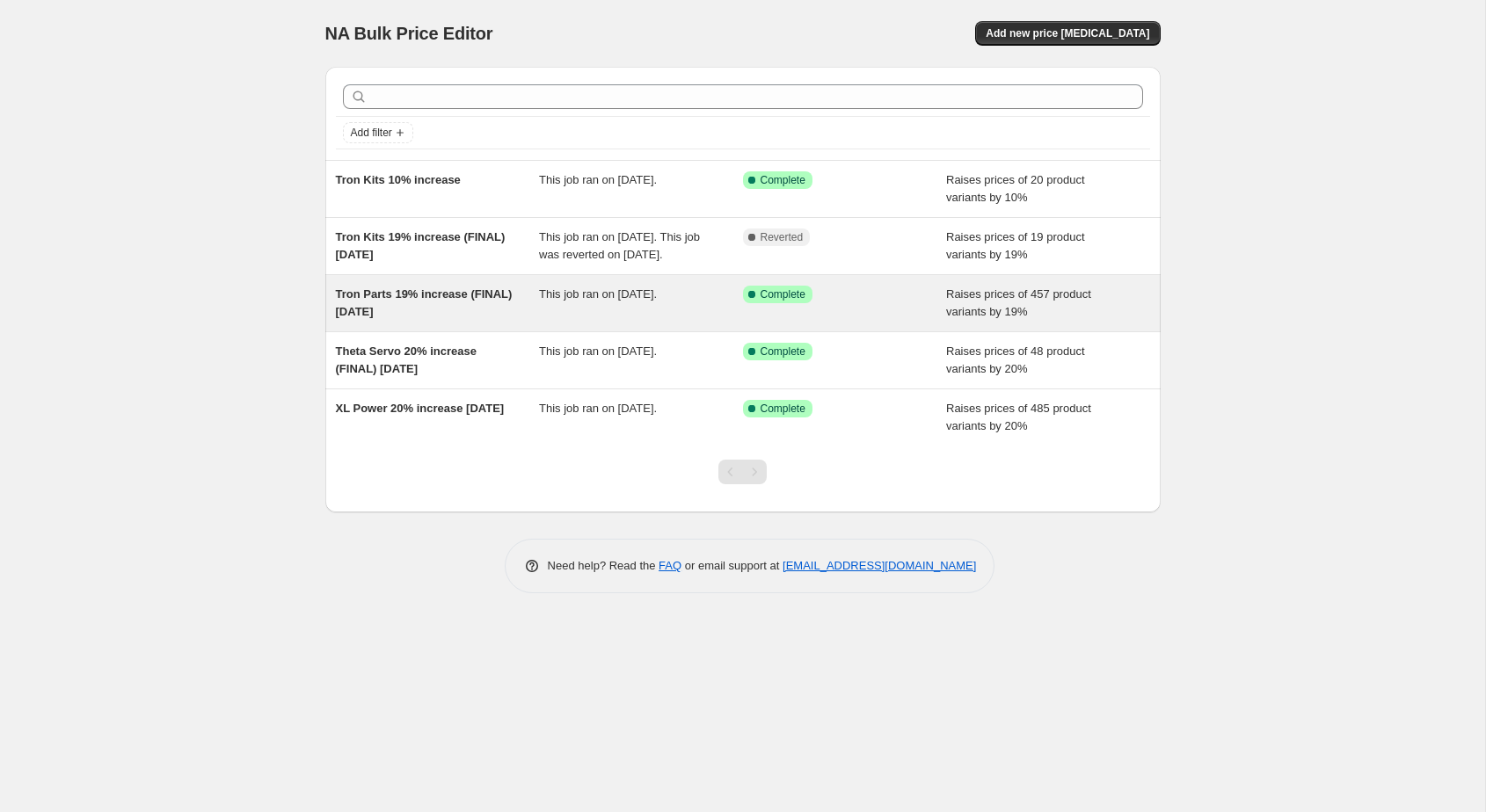
click at [419, 317] on span "Tron Parts 19% increase (FINAL) [DATE]" at bounding box center [424, 303] width 177 height 31
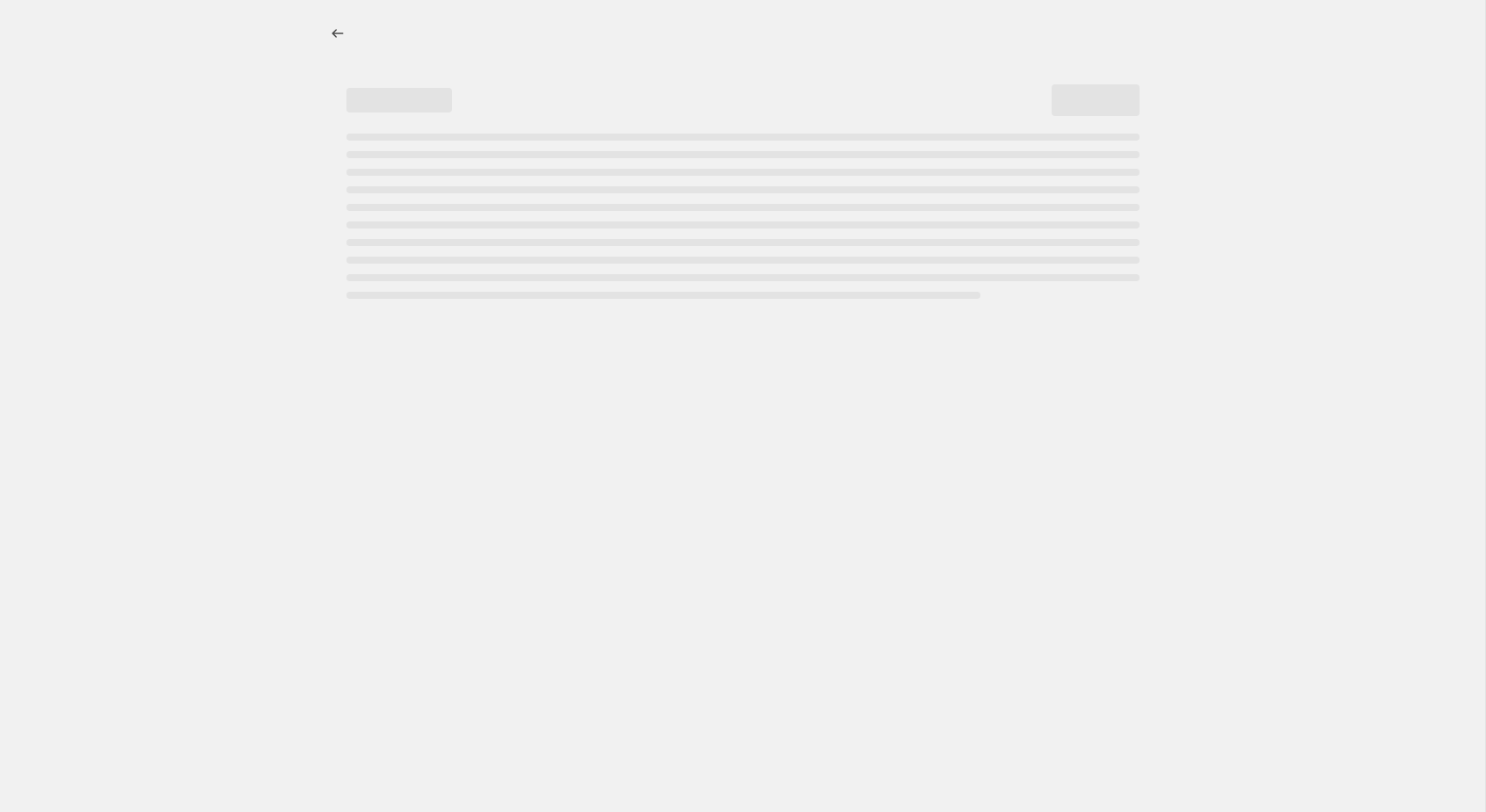
select select "percentage"
select select "remove"
select select "collection"
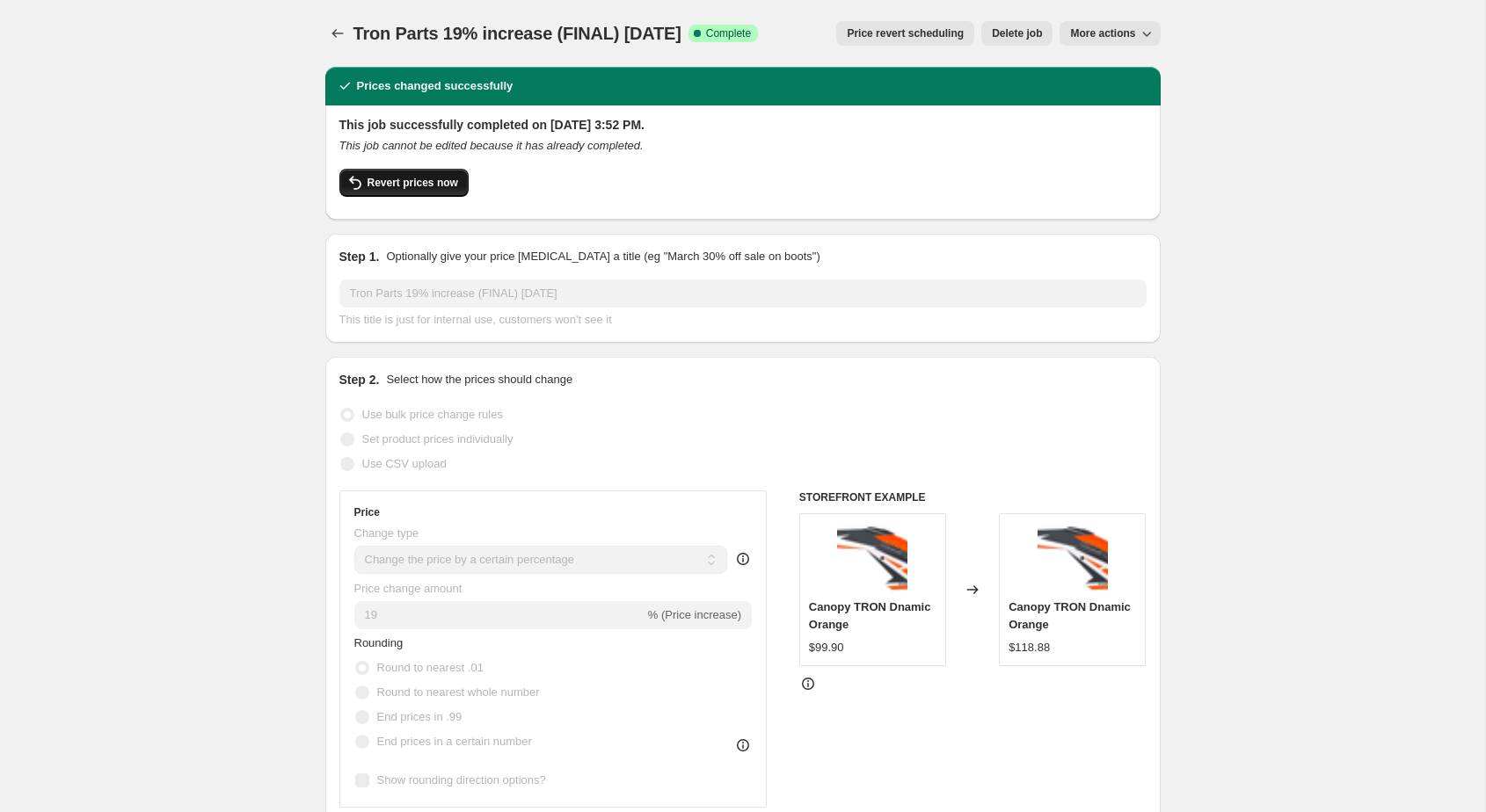
click at [437, 183] on span "Revert prices now" at bounding box center [412, 183] width 90 height 14
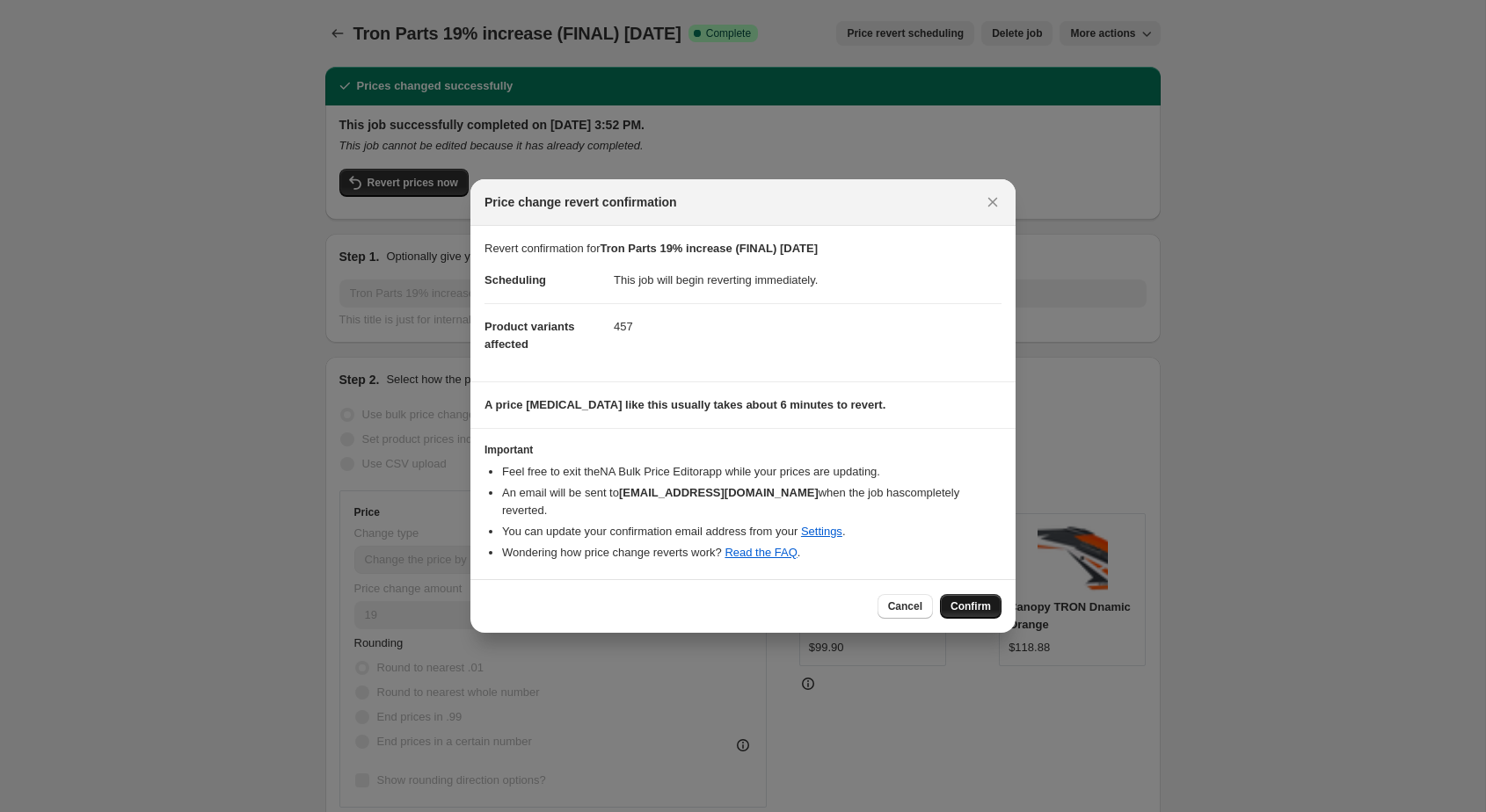
click at [960, 603] on span "Confirm" at bounding box center [970, 607] width 41 height 14
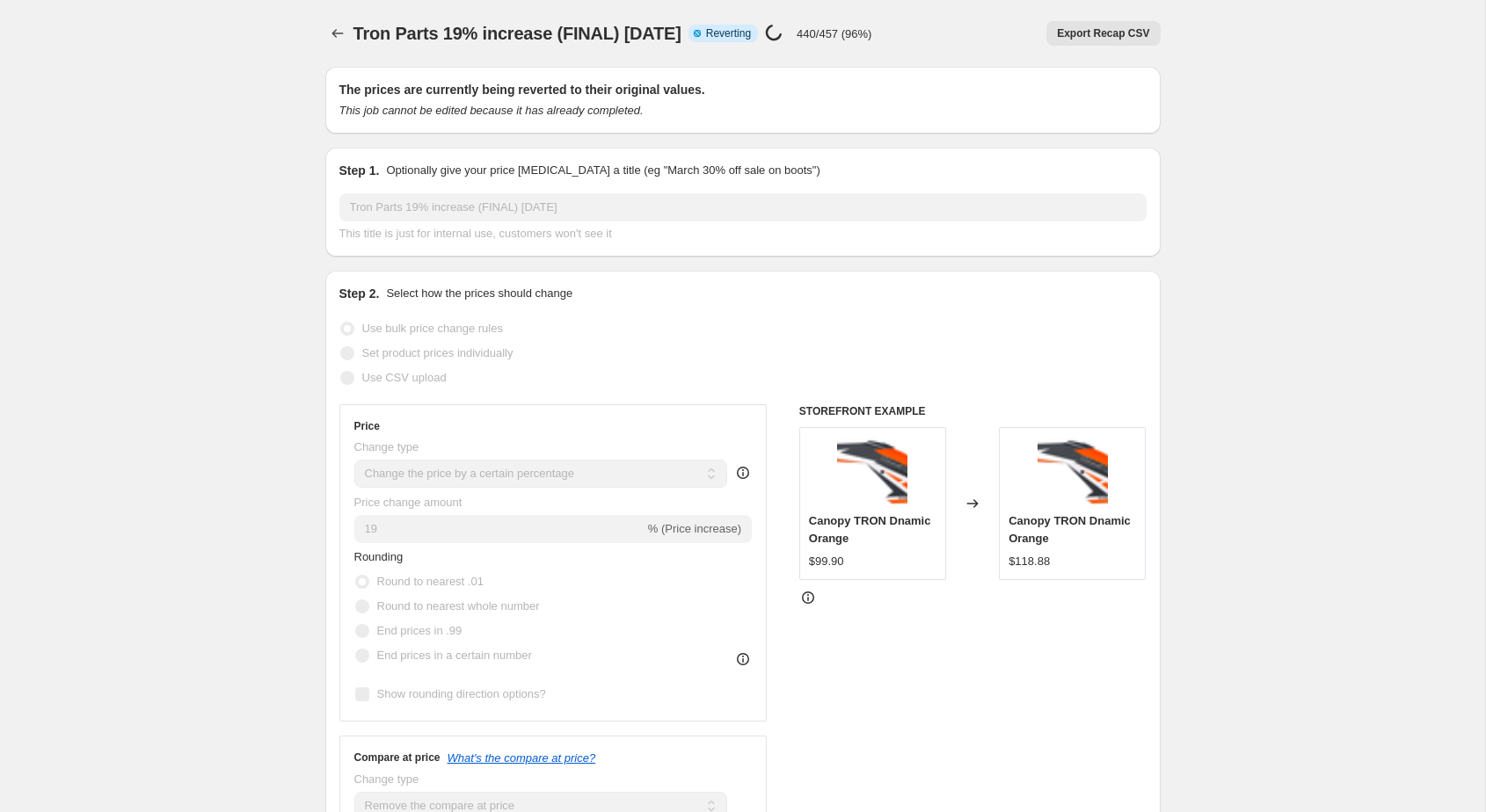
select select "percentage"
select select "remove"
select select "collection"
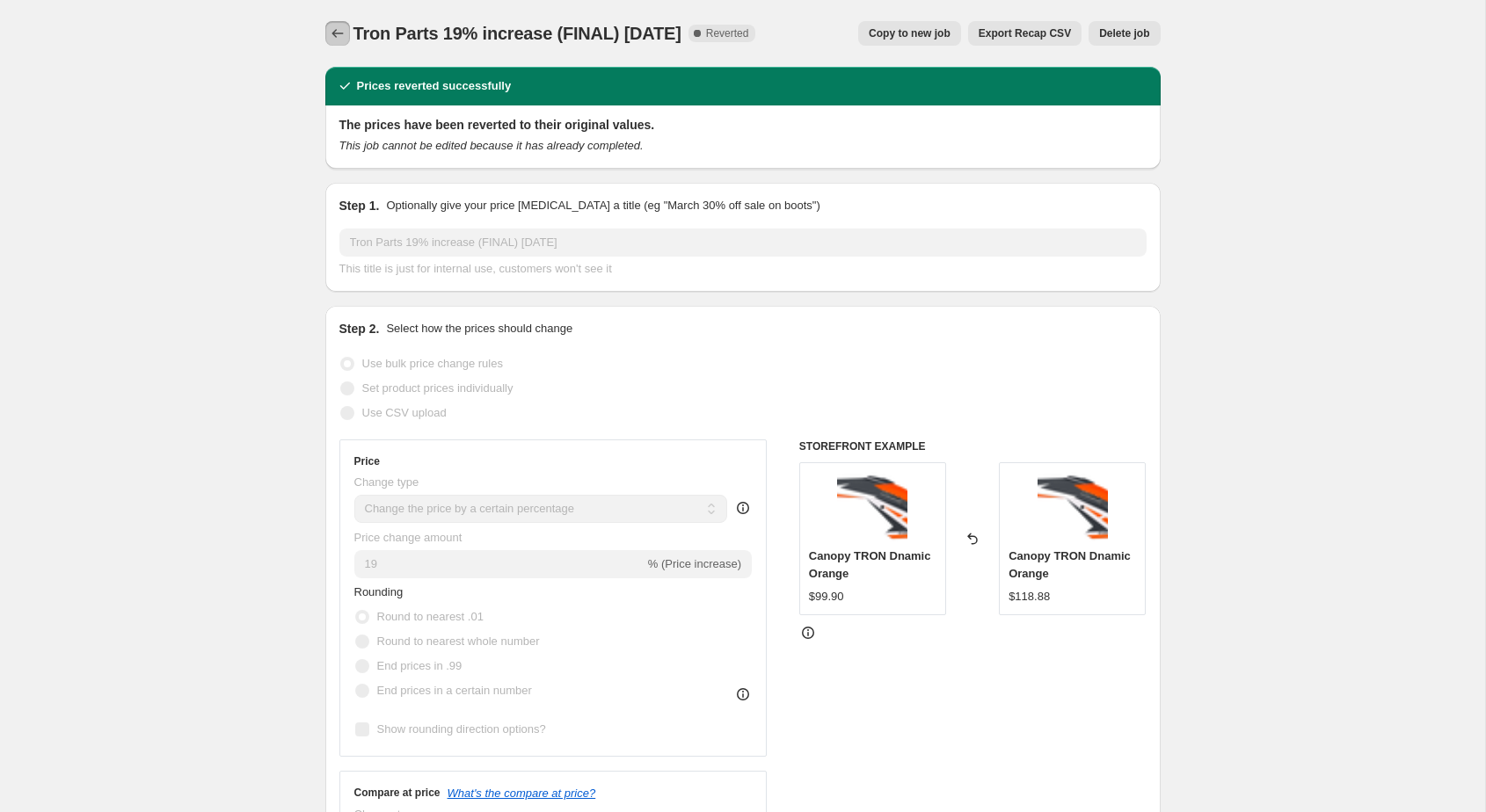
click at [338, 26] on icon "Price change jobs" at bounding box center [338, 34] width 18 height 18
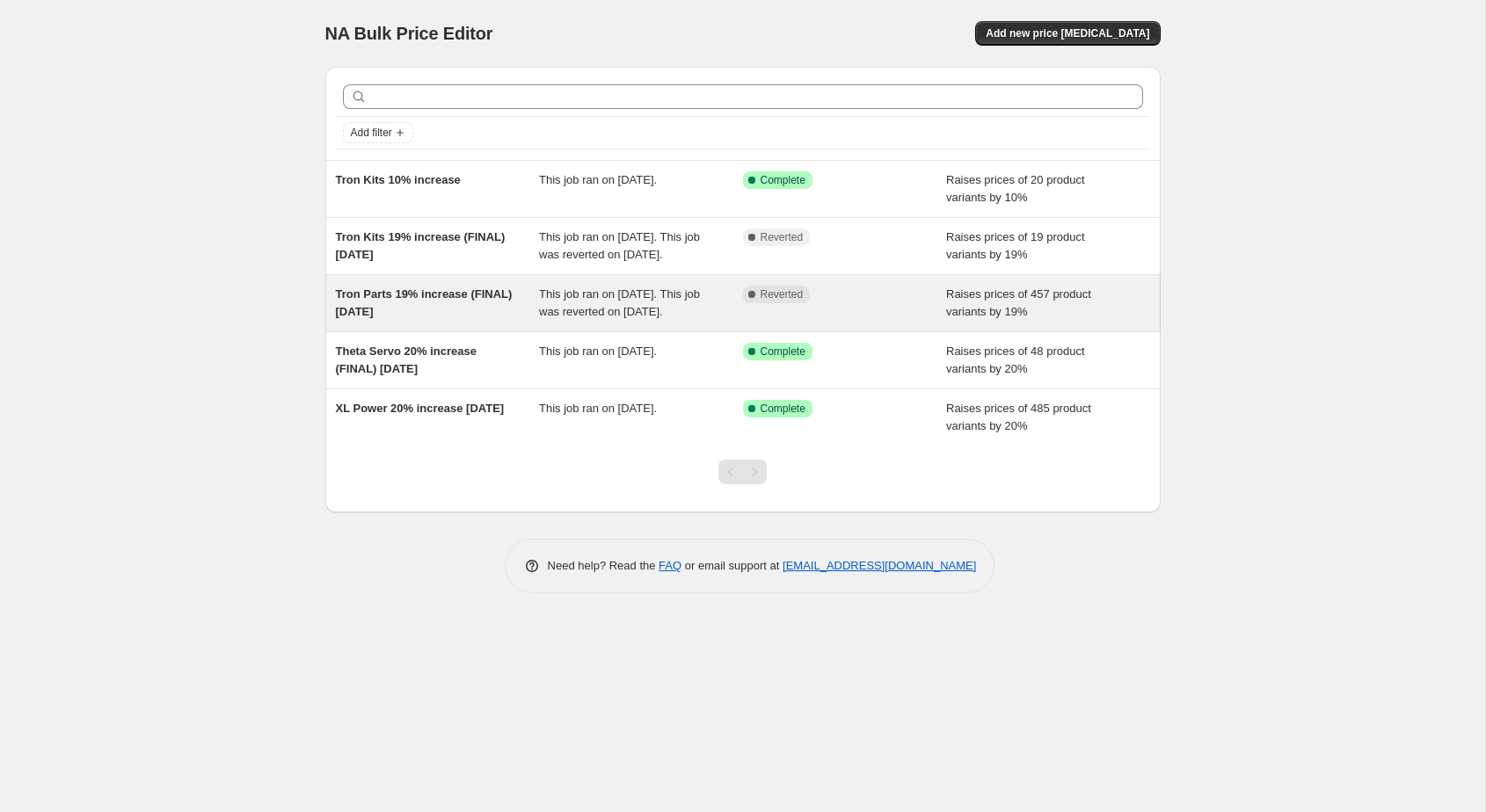
click at [418, 319] on span "Tron Parts 19% increase (FINAL) [DATE]" at bounding box center [424, 303] width 177 height 31
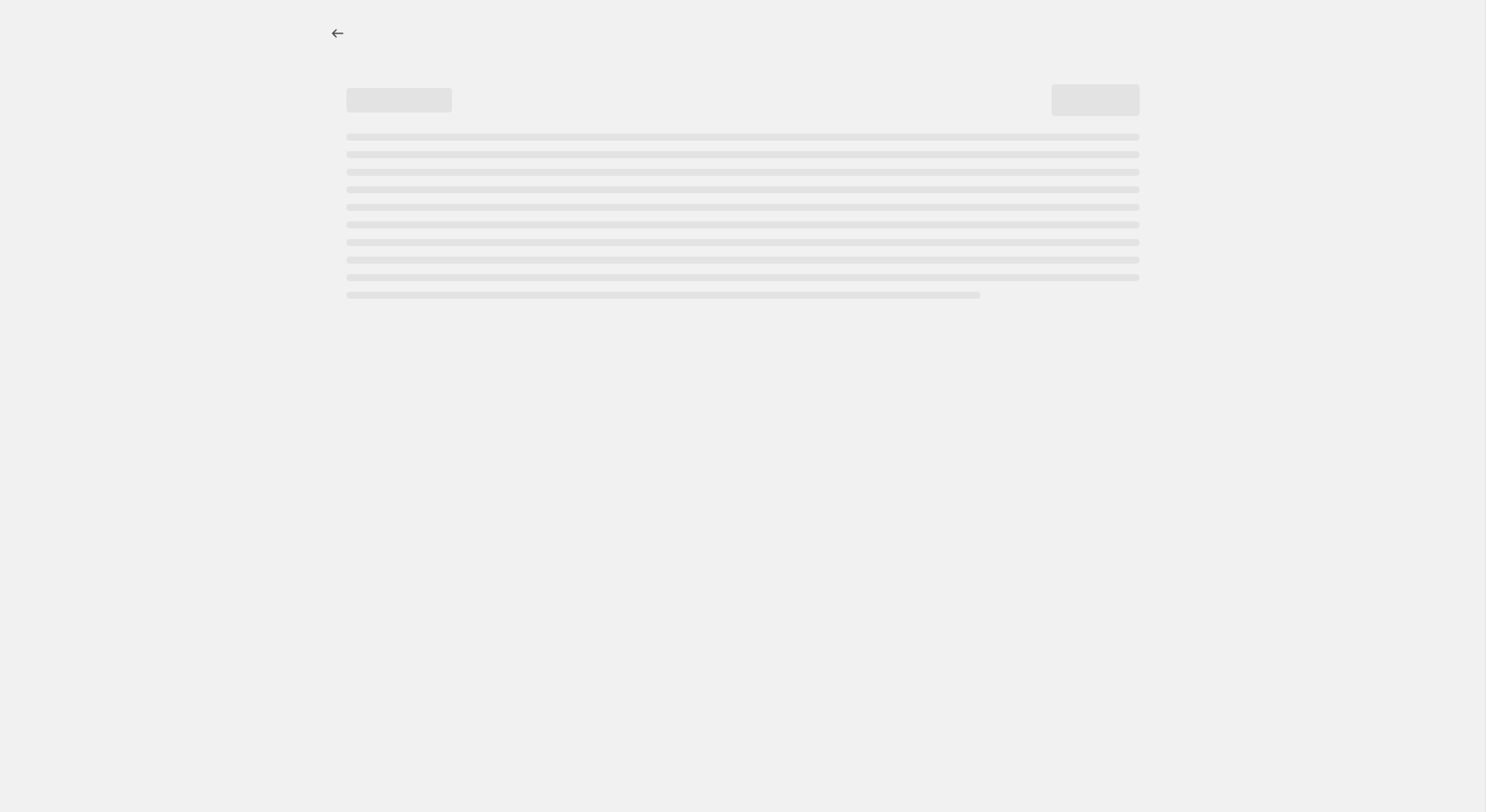
select select "percentage"
select select "remove"
select select "collection"
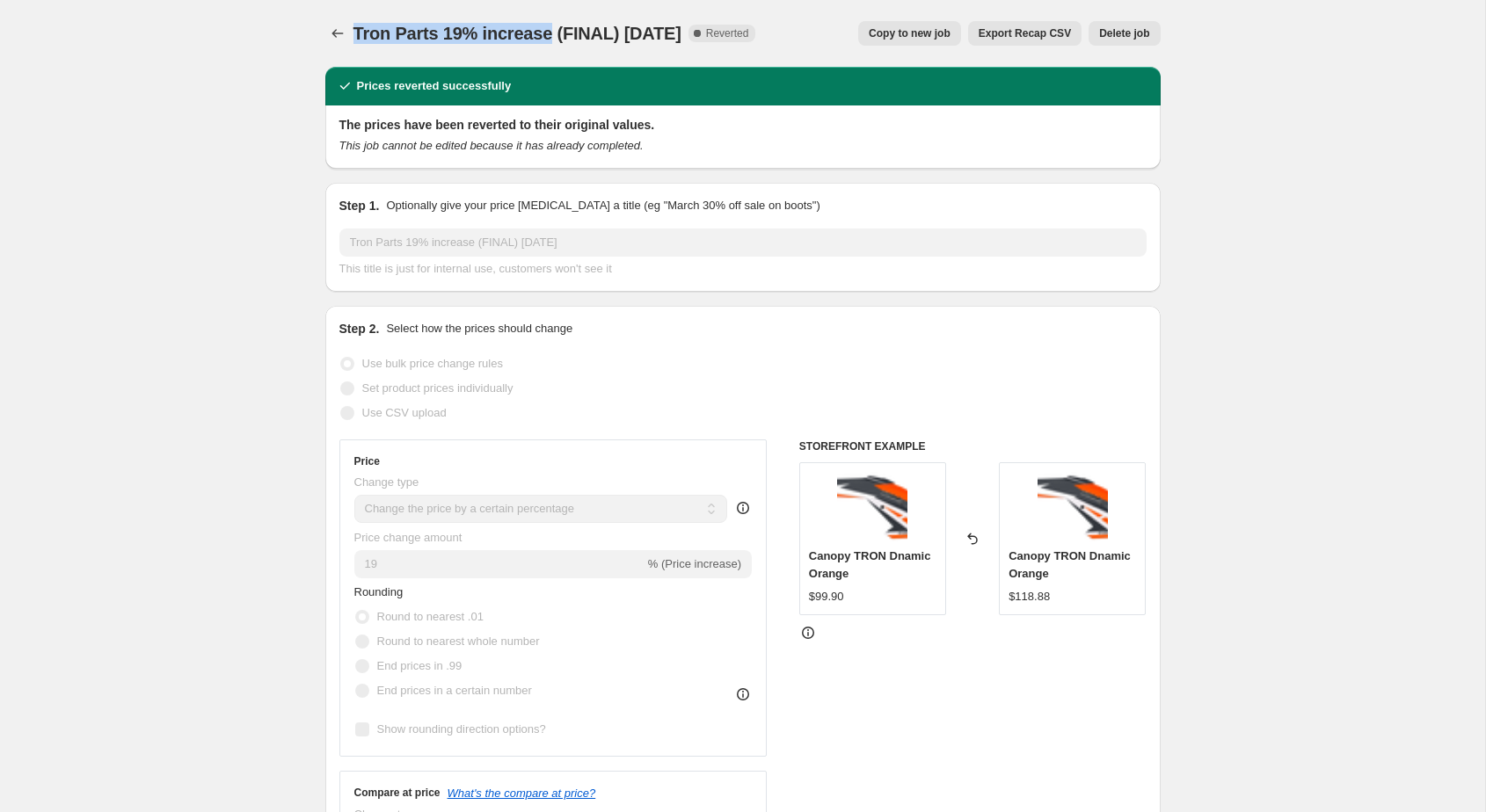
drag, startPoint x: 354, startPoint y: 32, endPoint x: 549, endPoint y: 31, distance: 195.0
click at [549, 31] on span "Tron Parts 19% increase (FINAL) [DATE]" at bounding box center [517, 33] width 328 height 19
copy span "Tron Parts 19% increase"
click at [335, 37] on icon "Price change jobs" at bounding box center [338, 34] width 18 height 18
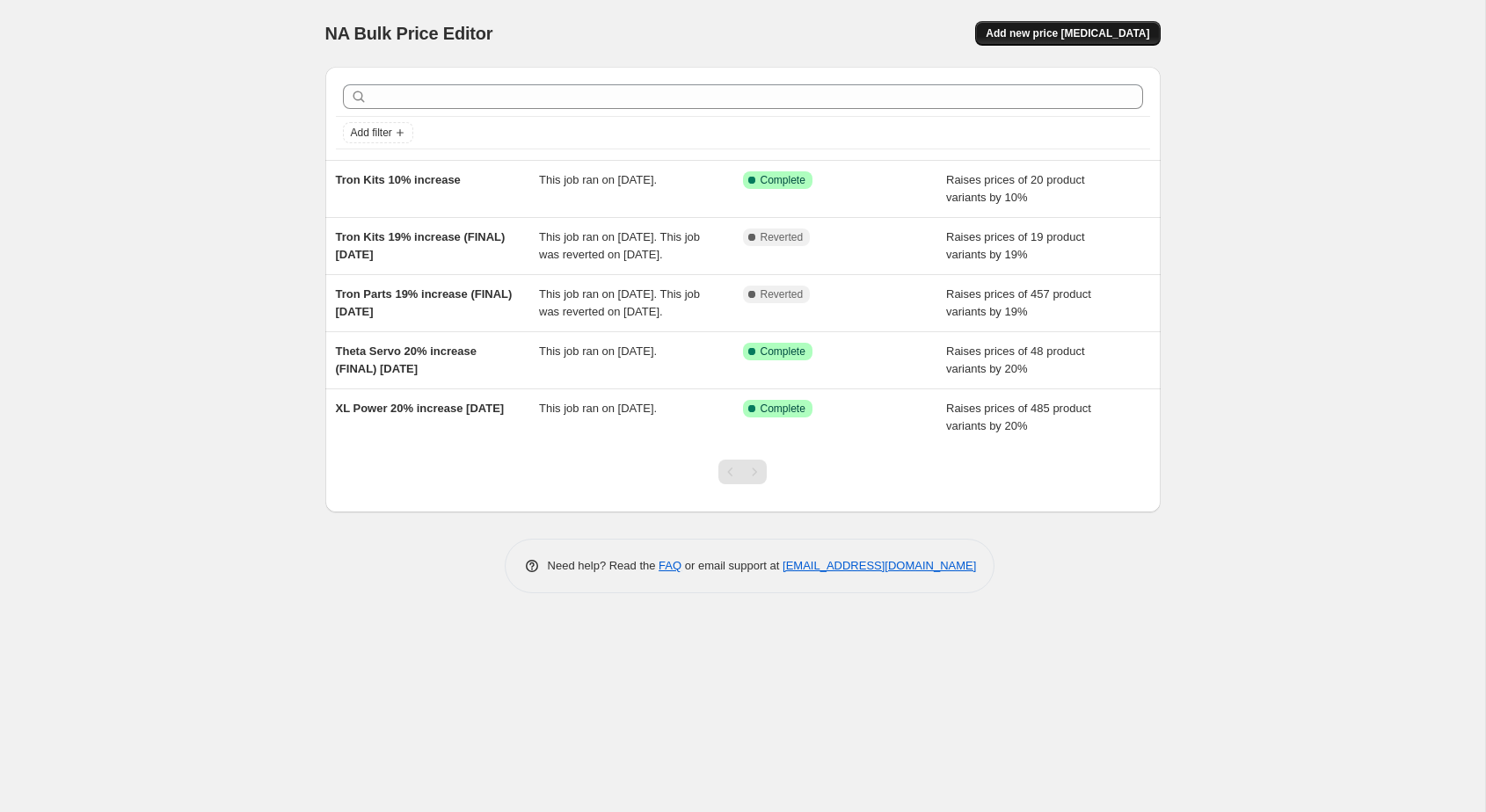
click at [1058, 27] on span "Add new price [MEDICAL_DATA]" at bounding box center [1067, 34] width 164 height 14
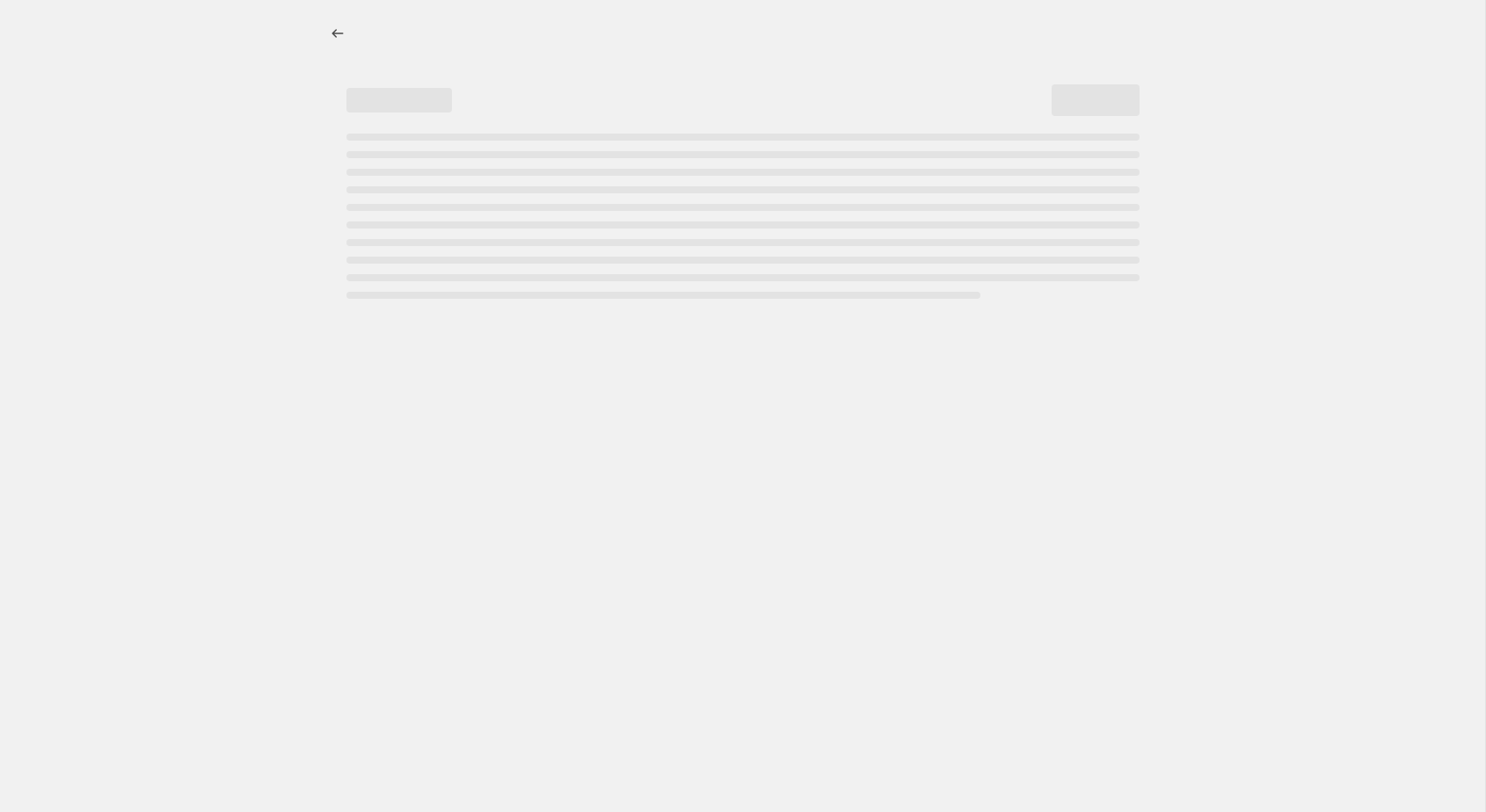
select select "percentage"
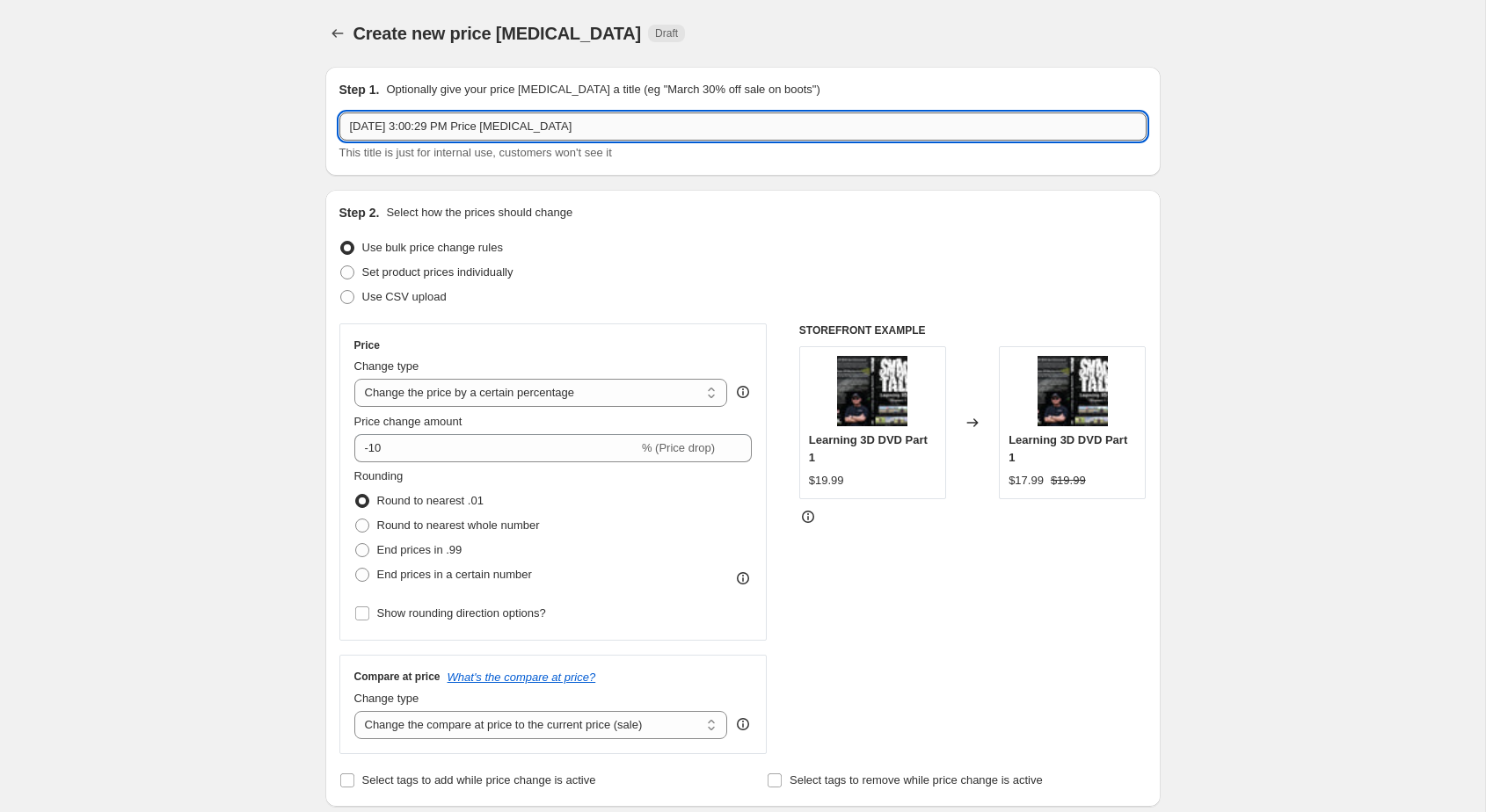
click at [489, 135] on input "Sep 30, 2025, 3:00:29 PM Price change job" at bounding box center [743, 126] width 807 height 28
paste input "Tron Parts 19% increase"
click at [423, 127] on input "Tron Parts 19% increase" at bounding box center [743, 126] width 807 height 28
type input "Tron Parts 10% increase"
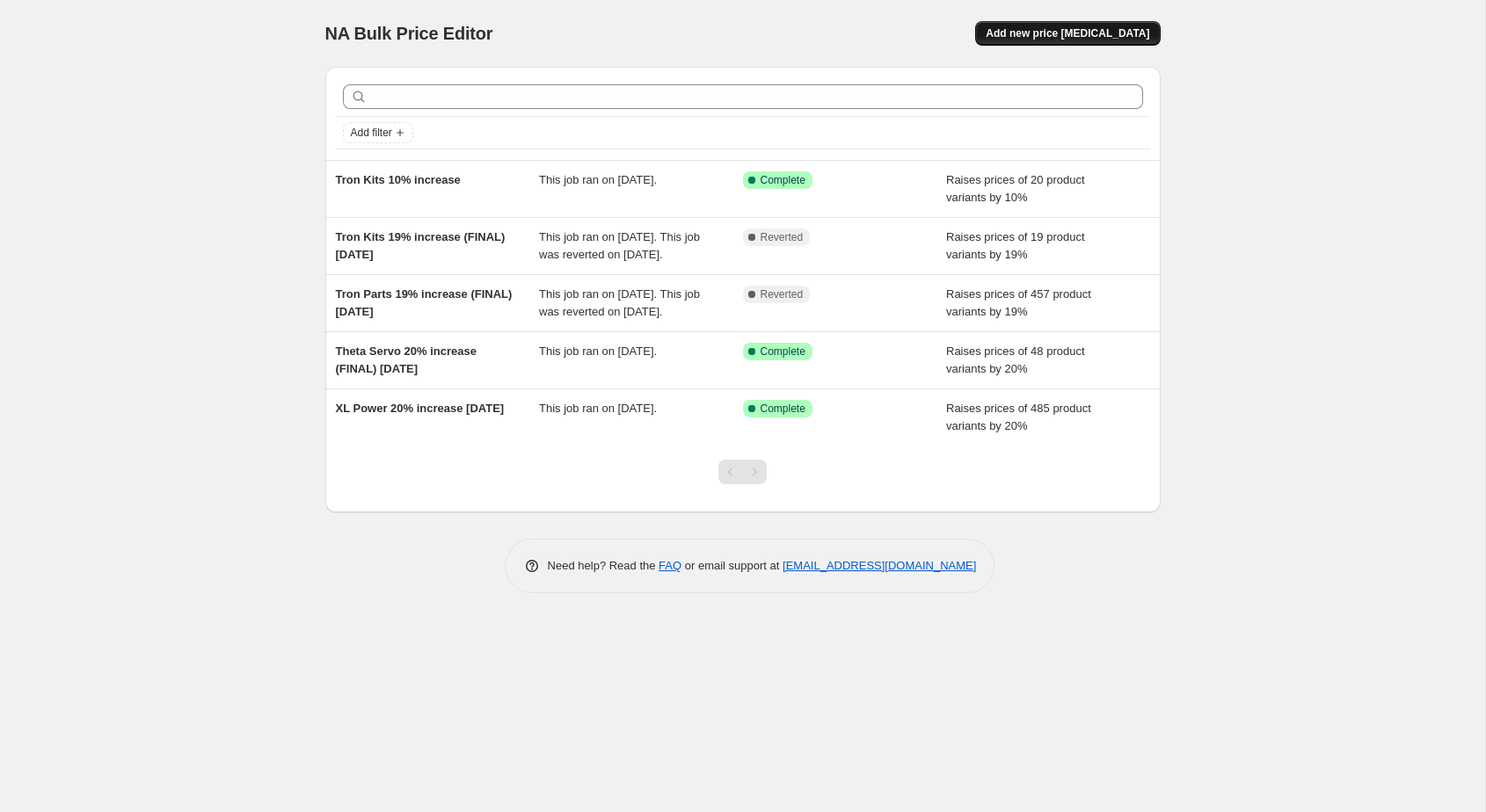
click at [1074, 28] on span "Add new price [MEDICAL_DATA]" at bounding box center [1067, 34] width 164 height 14
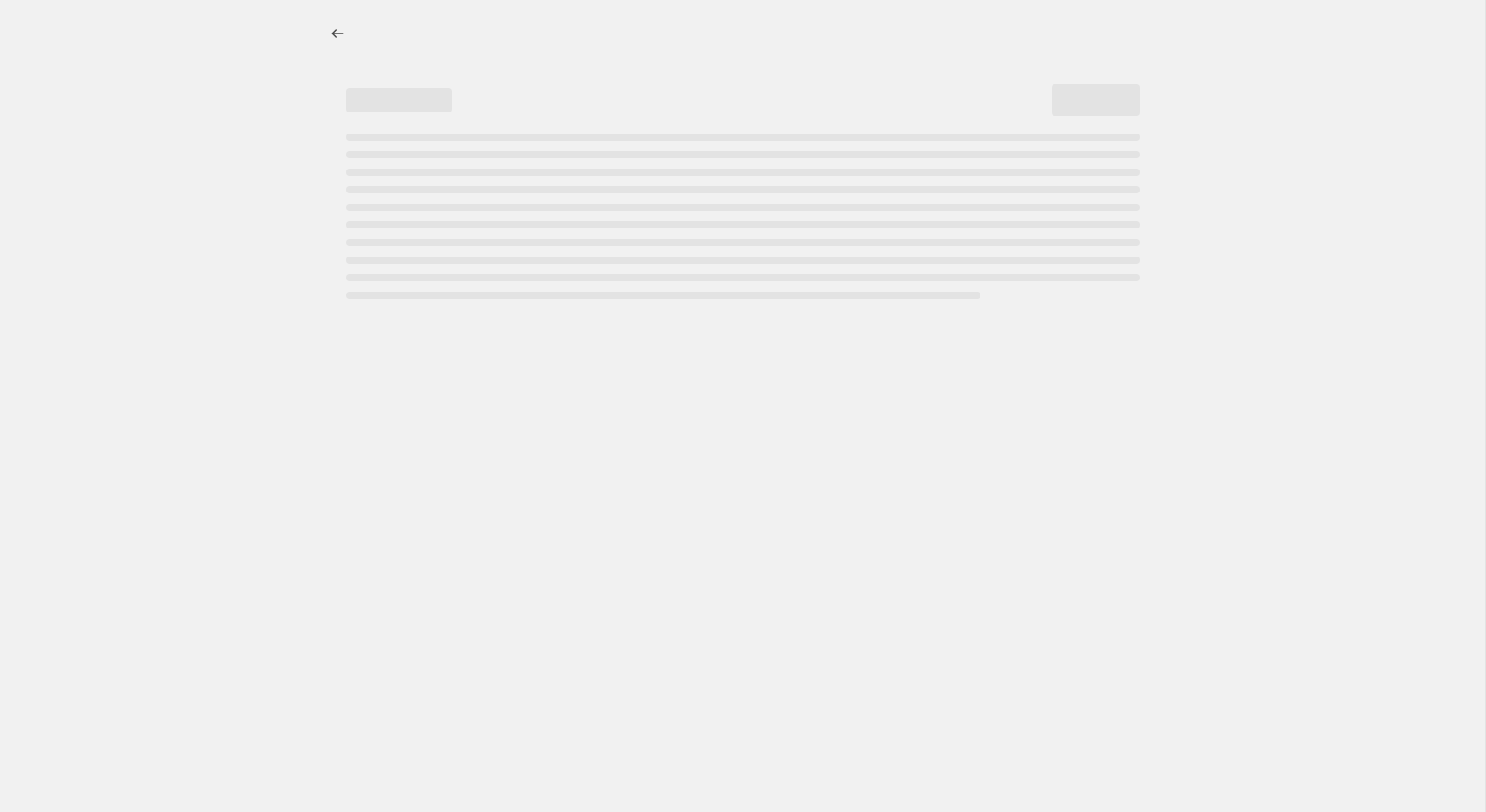
select select "percentage"
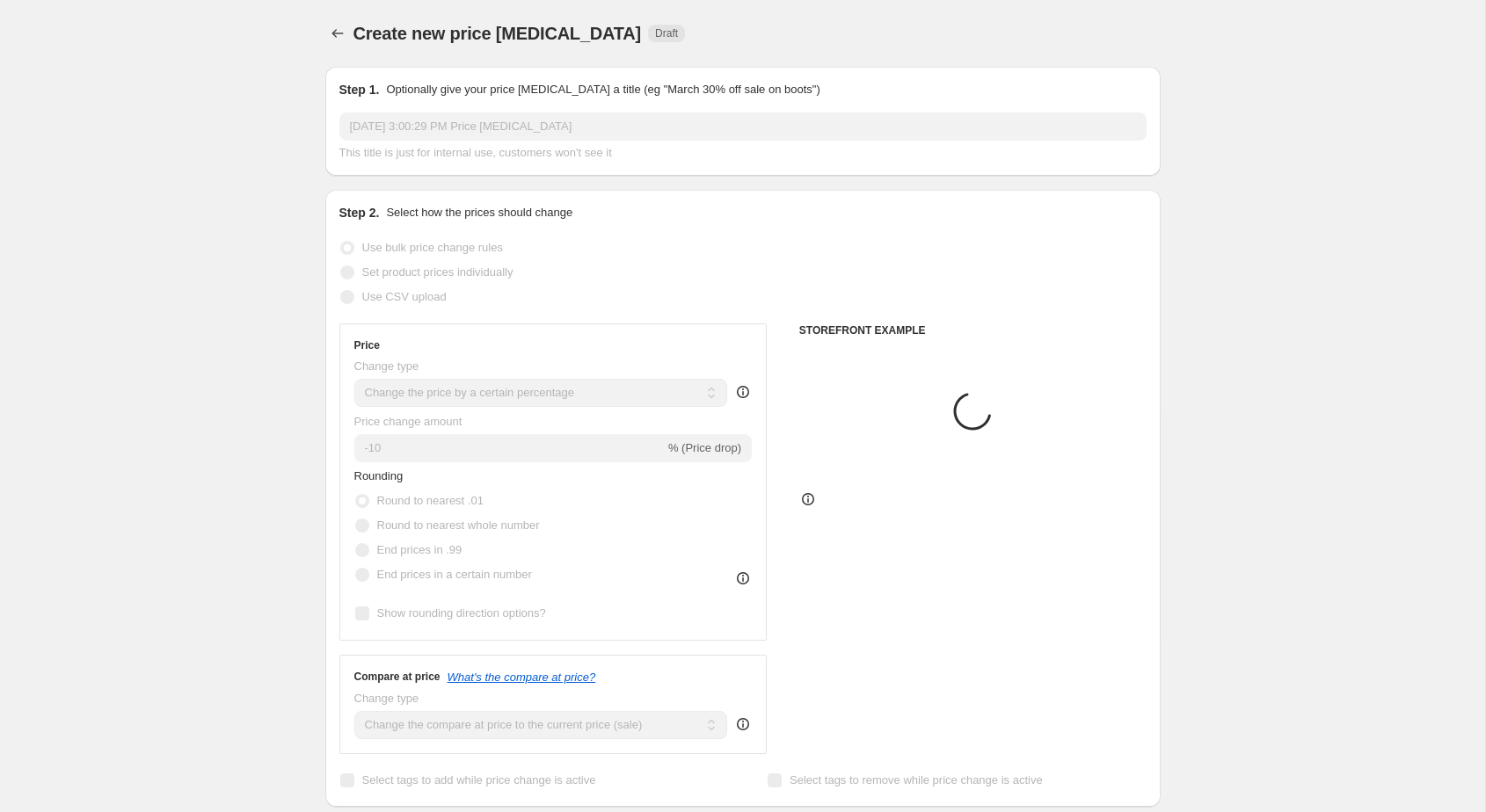
click at [450, 87] on p "Optionally give your price change job a title (eg "March 30% off sale on boots")" at bounding box center [603, 89] width 434 height 18
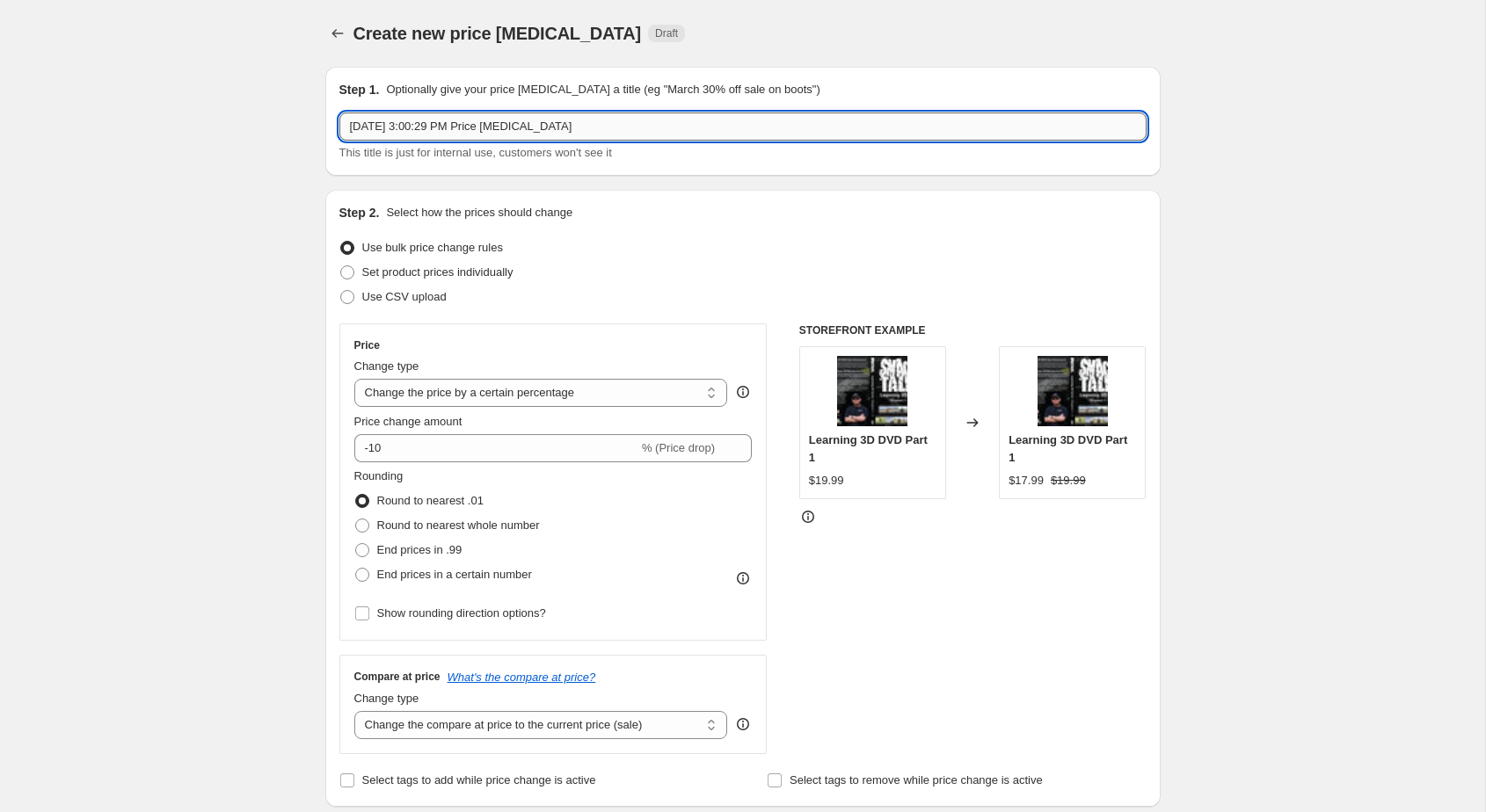
click at [427, 124] on input "Sep 30, 2025, 3:00:29 PM Price change job" at bounding box center [743, 126] width 807 height 28
paste input "Tron Parts 19% increase"
click at [420, 124] on input "Tron Parts 19% increase" at bounding box center [743, 126] width 807 height 28
type input "Tron Parts 10% increase"
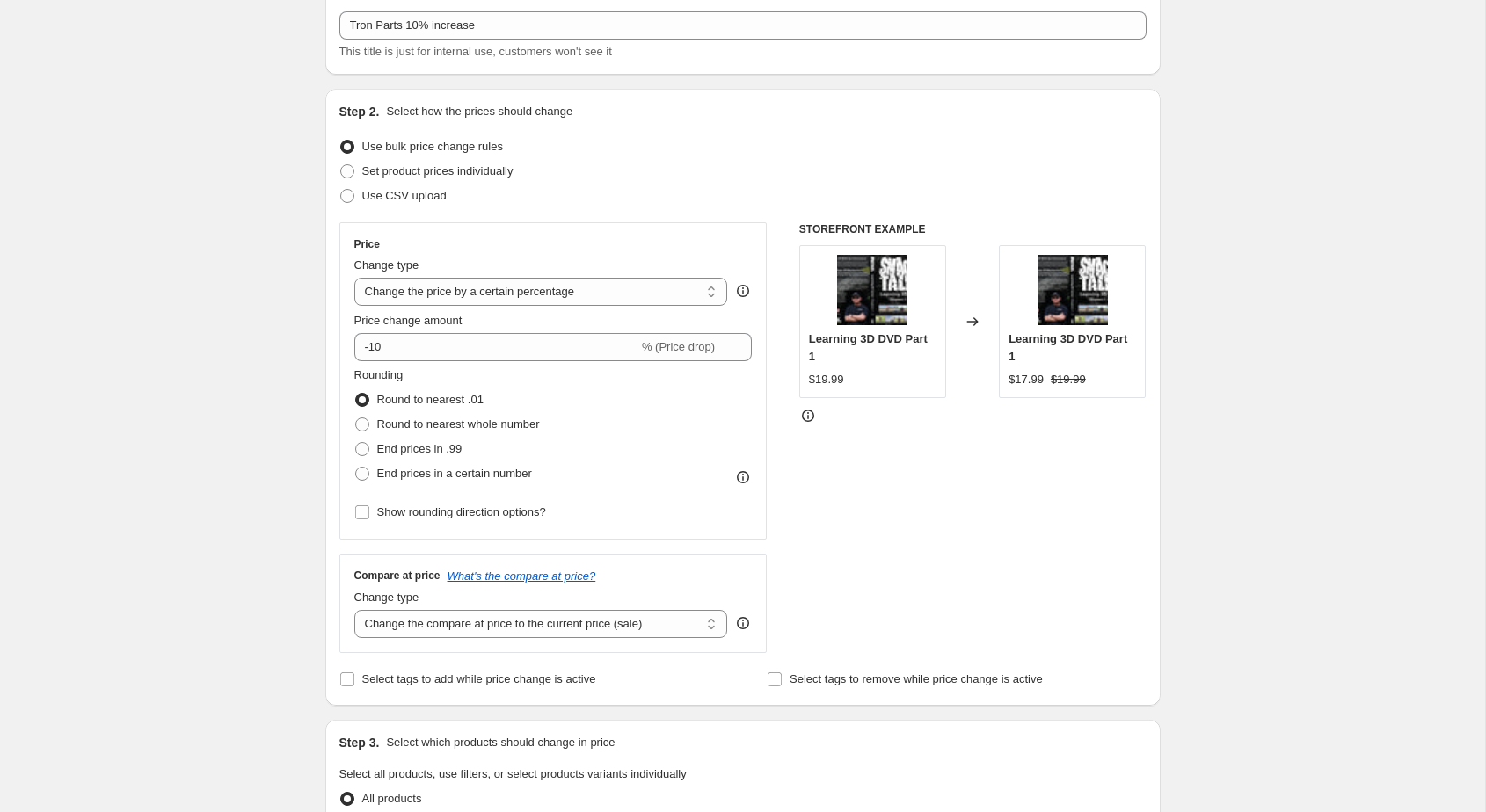
scroll to position [121, 0]
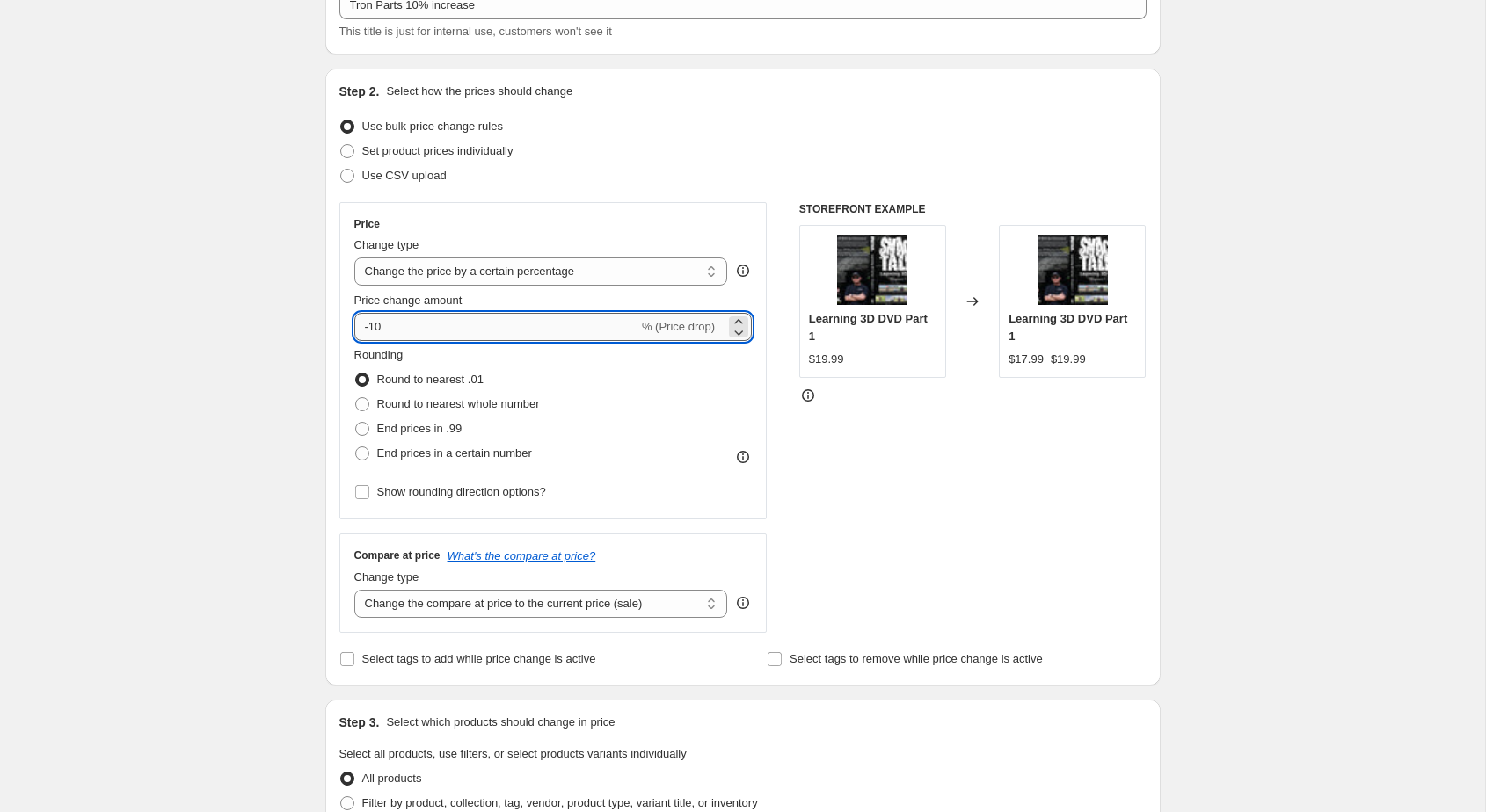
click at [411, 319] on input "-10" at bounding box center [496, 327] width 284 height 28
type input "10"
click at [295, 374] on div "Create new price change job. This page is ready Create new price change job Dra…" at bounding box center [743, 757] width 1485 height 1757
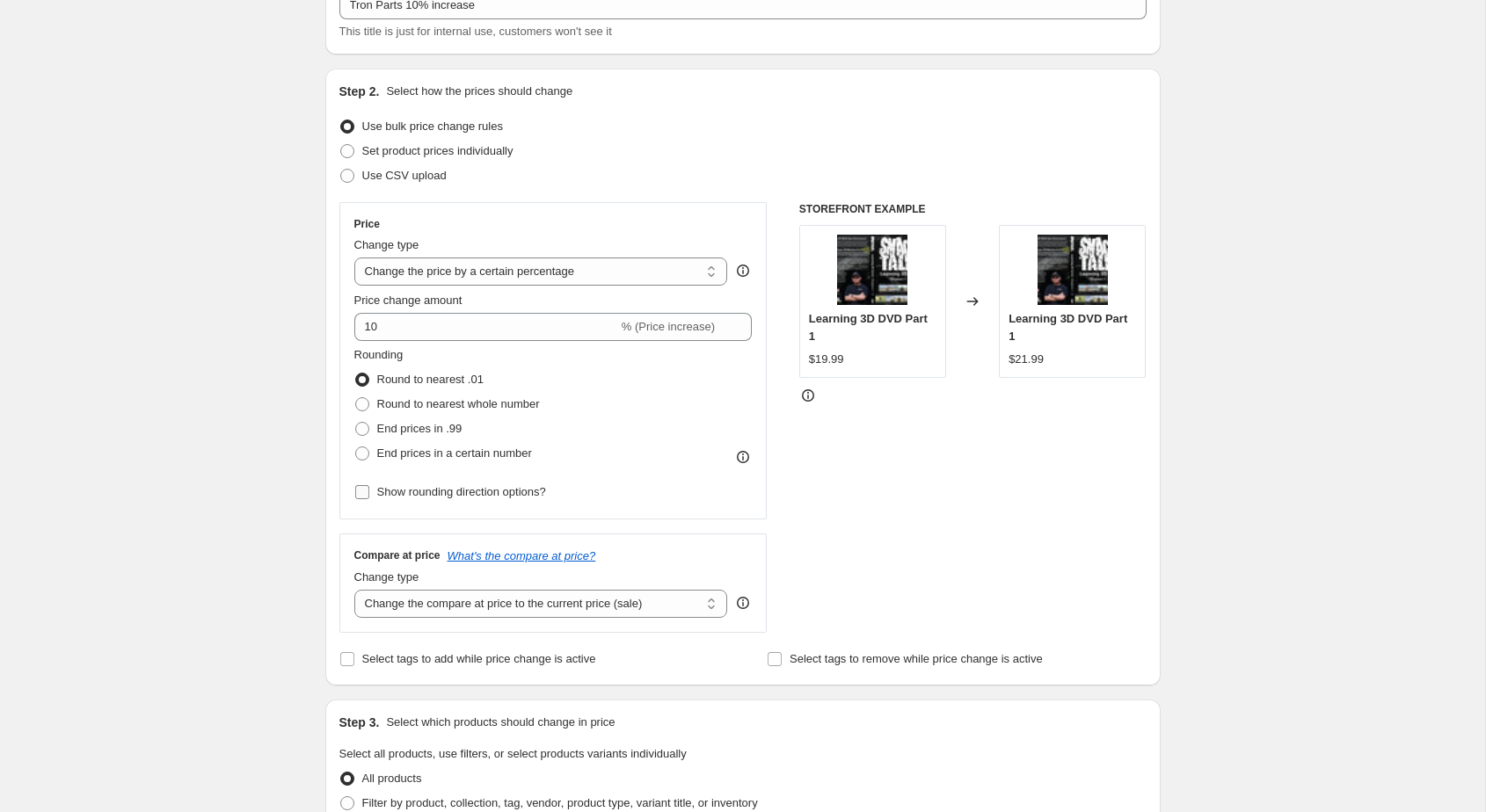
click at [379, 494] on span "Show rounding direction options?" at bounding box center [462, 491] width 169 height 13
click at [369, 494] on input "Show rounding direction options?" at bounding box center [362, 492] width 14 height 14
checkbox input "true"
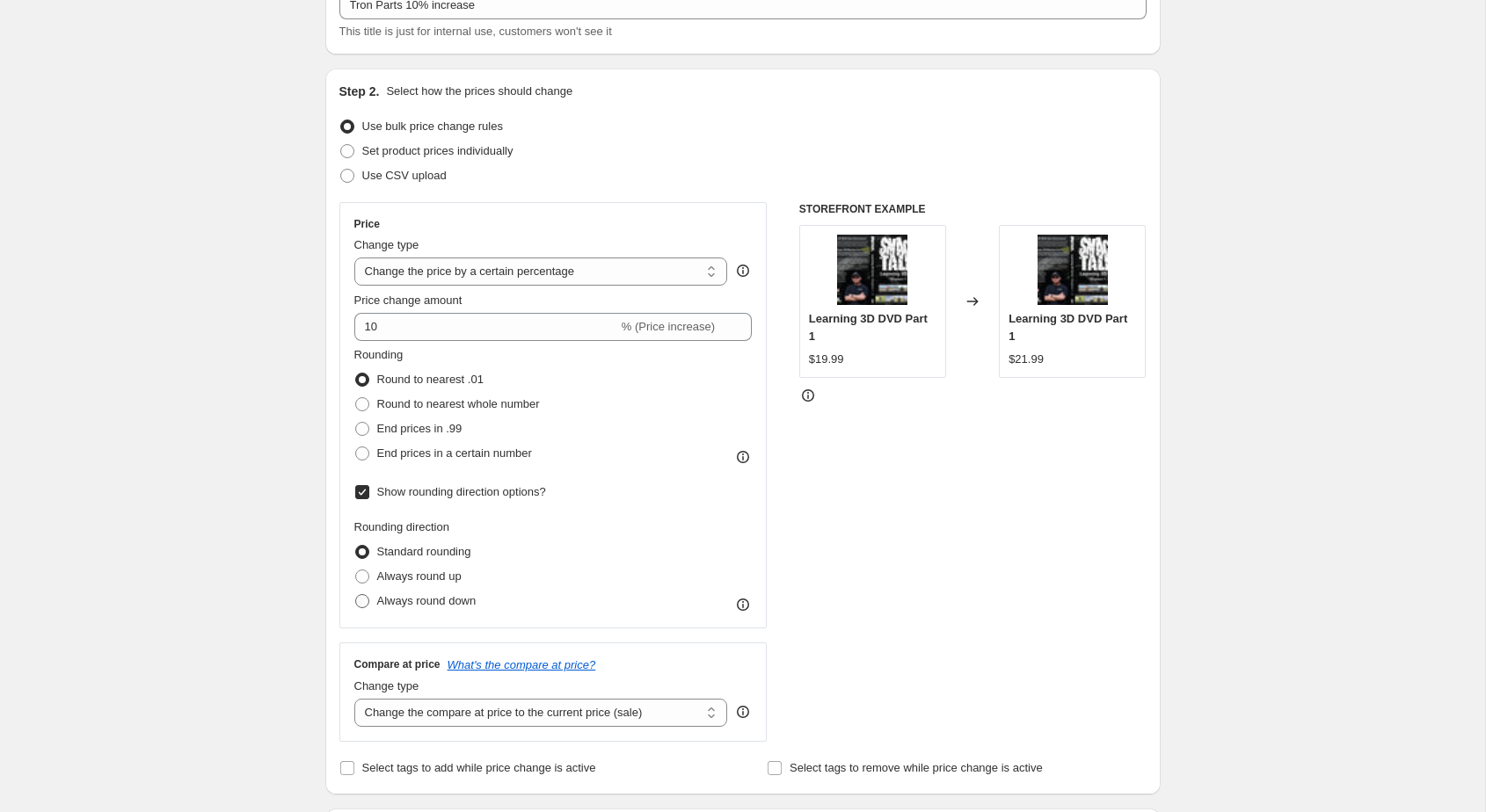
click at [385, 606] on span "Always round down" at bounding box center [427, 601] width 99 height 13
click at [356, 596] on input "Always round down" at bounding box center [355, 595] width 1 height 1
radio input "true"
click at [277, 640] on div "Create new price change job. This page is ready Create new price change job Dra…" at bounding box center [743, 812] width 1485 height 1866
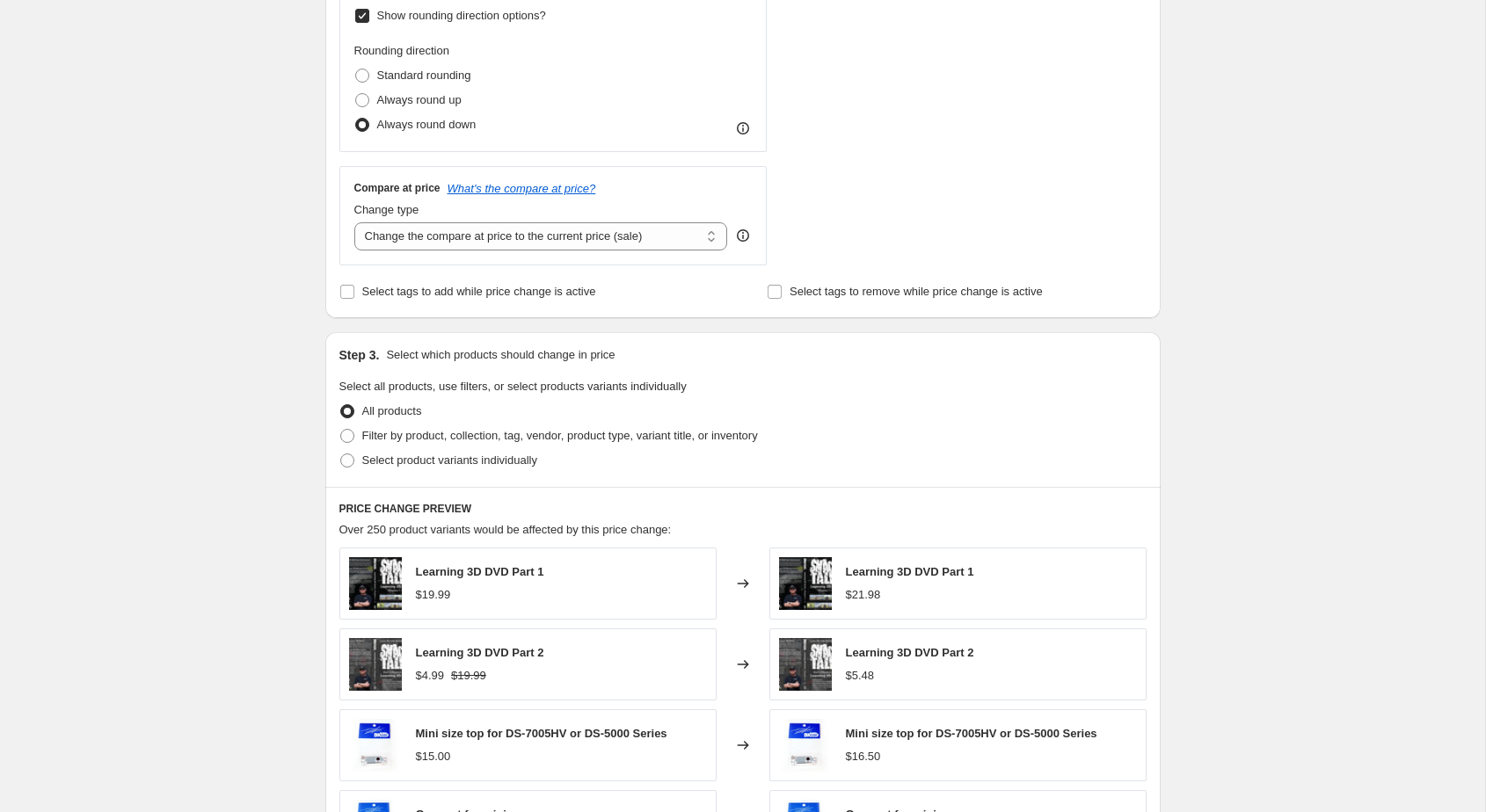
scroll to position [601, 0]
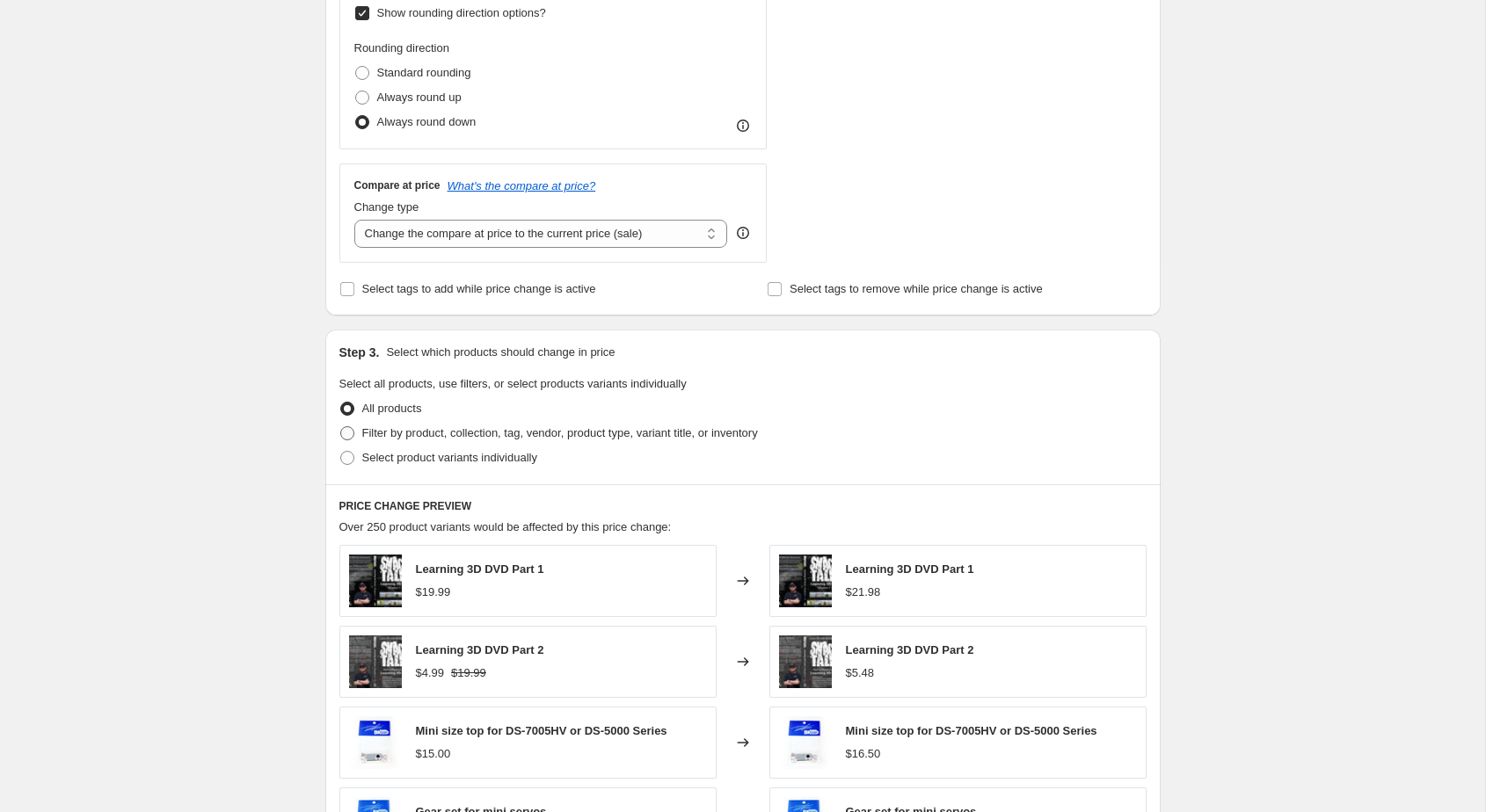
click at [420, 432] on span "Filter by product, collection, tag, vendor, product type, variant title, or inv…" at bounding box center [560, 433] width 396 height 13
click at [341, 427] on input "Filter by product, collection, tag, vendor, product type, variant title, or inv…" at bounding box center [340, 427] width 1 height 1
radio input "true"
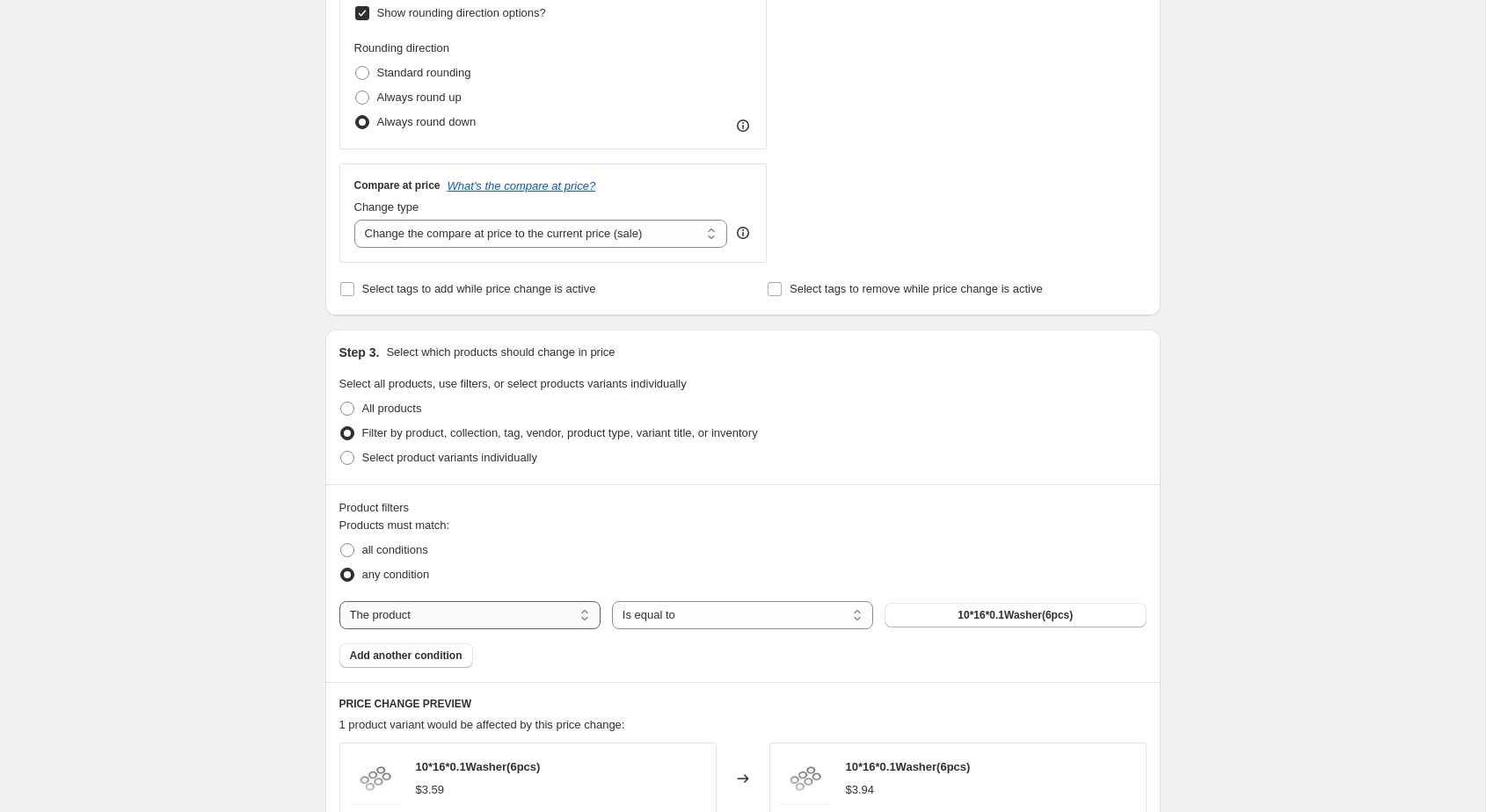
click at [448, 607] on select "The product The product's collection The product's tag The product's vendor The…" at bounding box center [470, 615] width 261 height 28
select select "collection"
click at [983, 609] on button "Flash Sale" at bounding box center [1014, 615] width 261 height 25
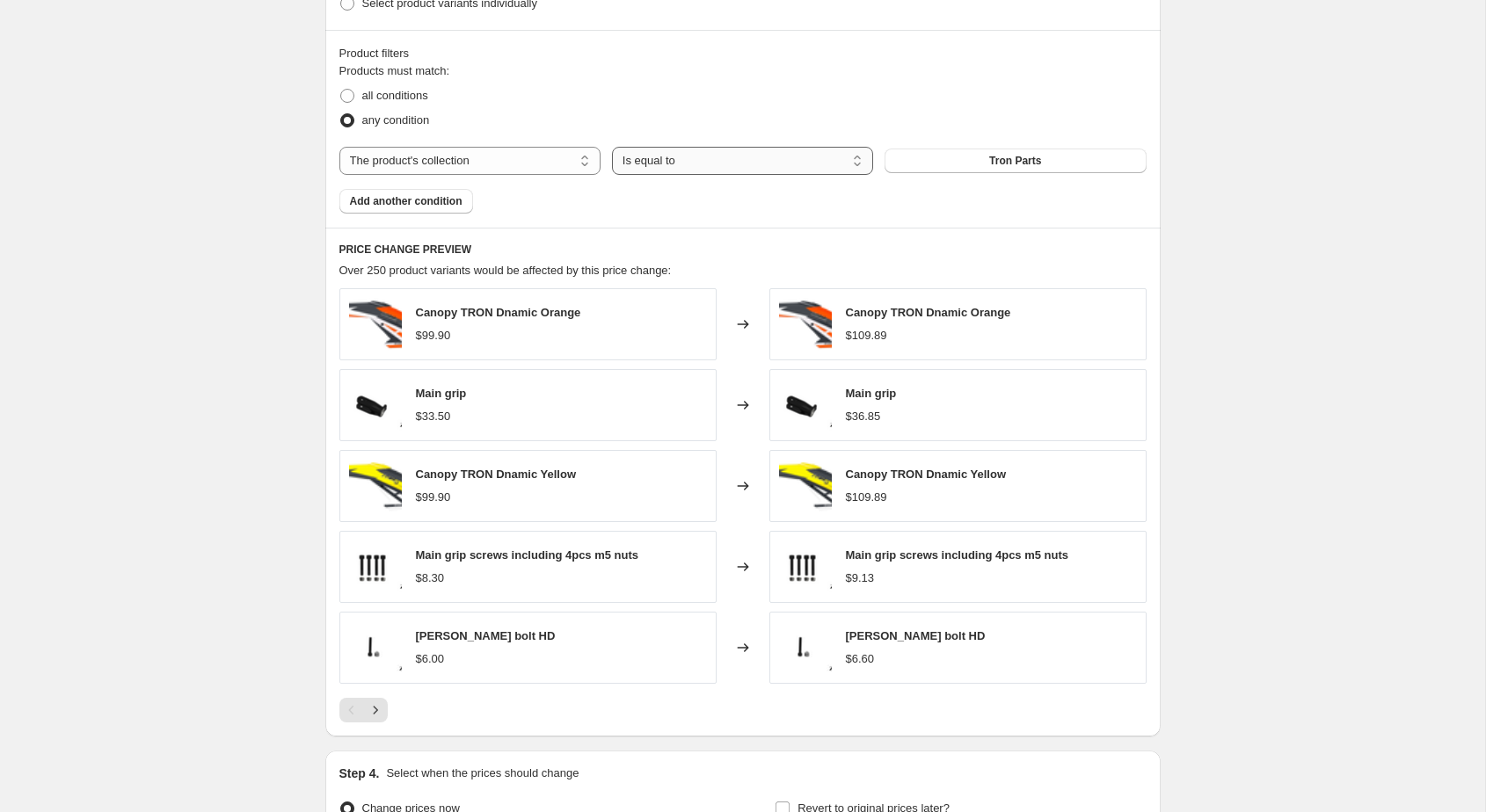
scroll to position [1252, 0]
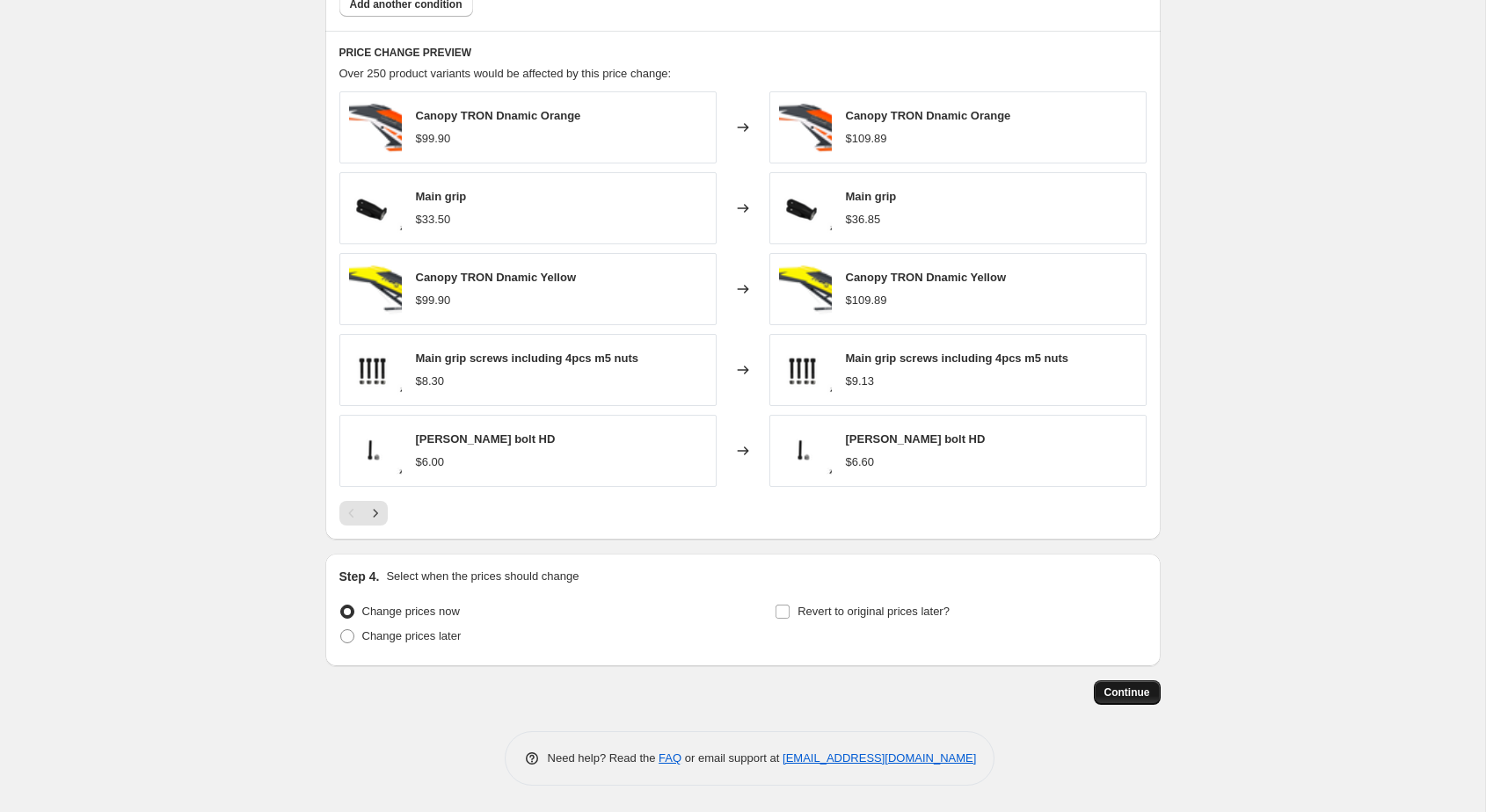
click at [1104, 683] on button "Continue" at bounding box center [1127, 693] width 67 height 25
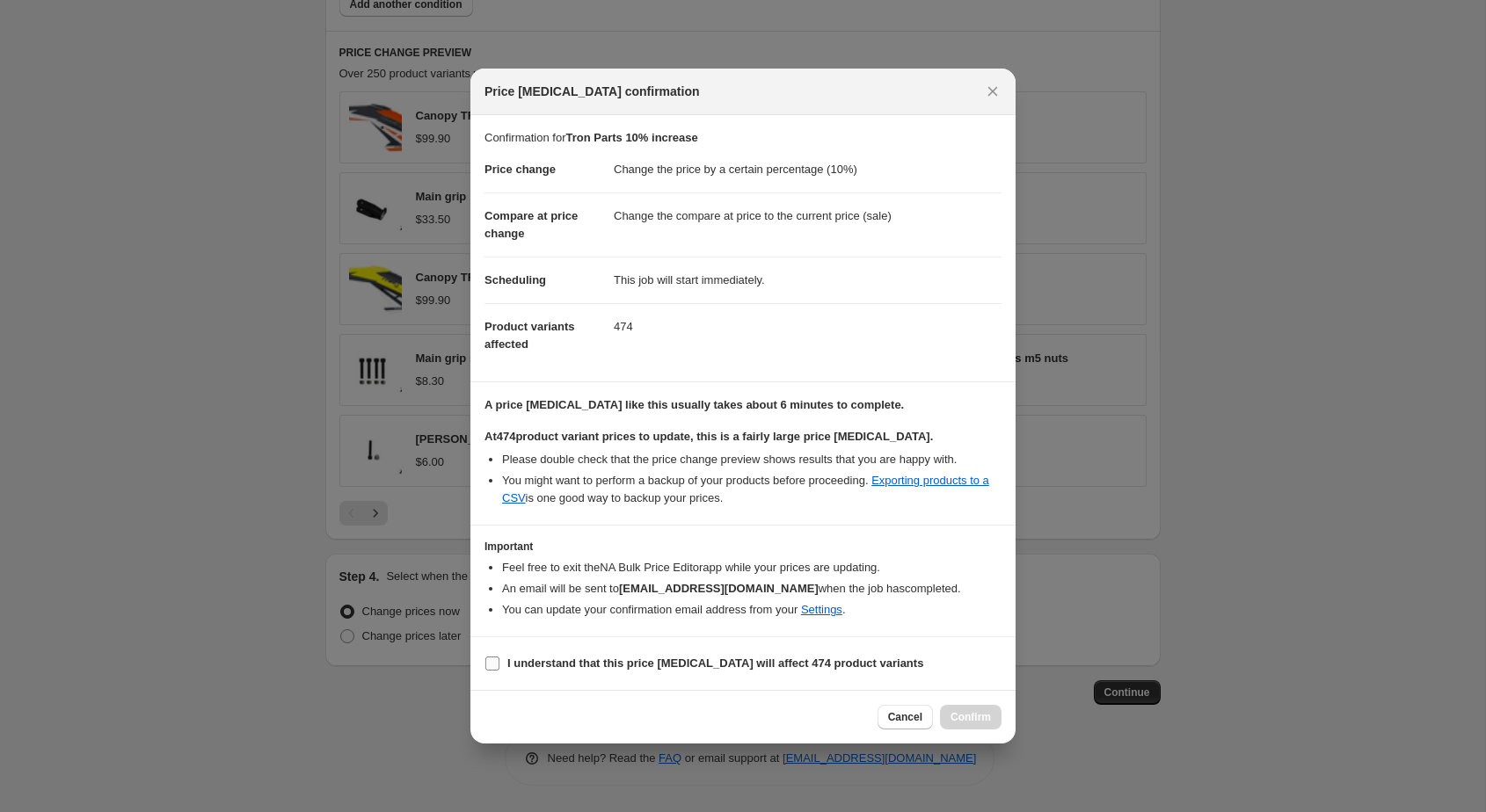
click at [820, 668] on b "I understand that this price change job will affect 474 product variants" at bounding box center [715, 663] width 416 height 13
click at [499, 668] on input "I understand that this price change job will affect 474 product variants" at bounding box center [492, 664] width 14 height 14
checkbox input "true"
click at [948, 712] on button "Confirm" at bounding box center [971, 717] width 62 height 25
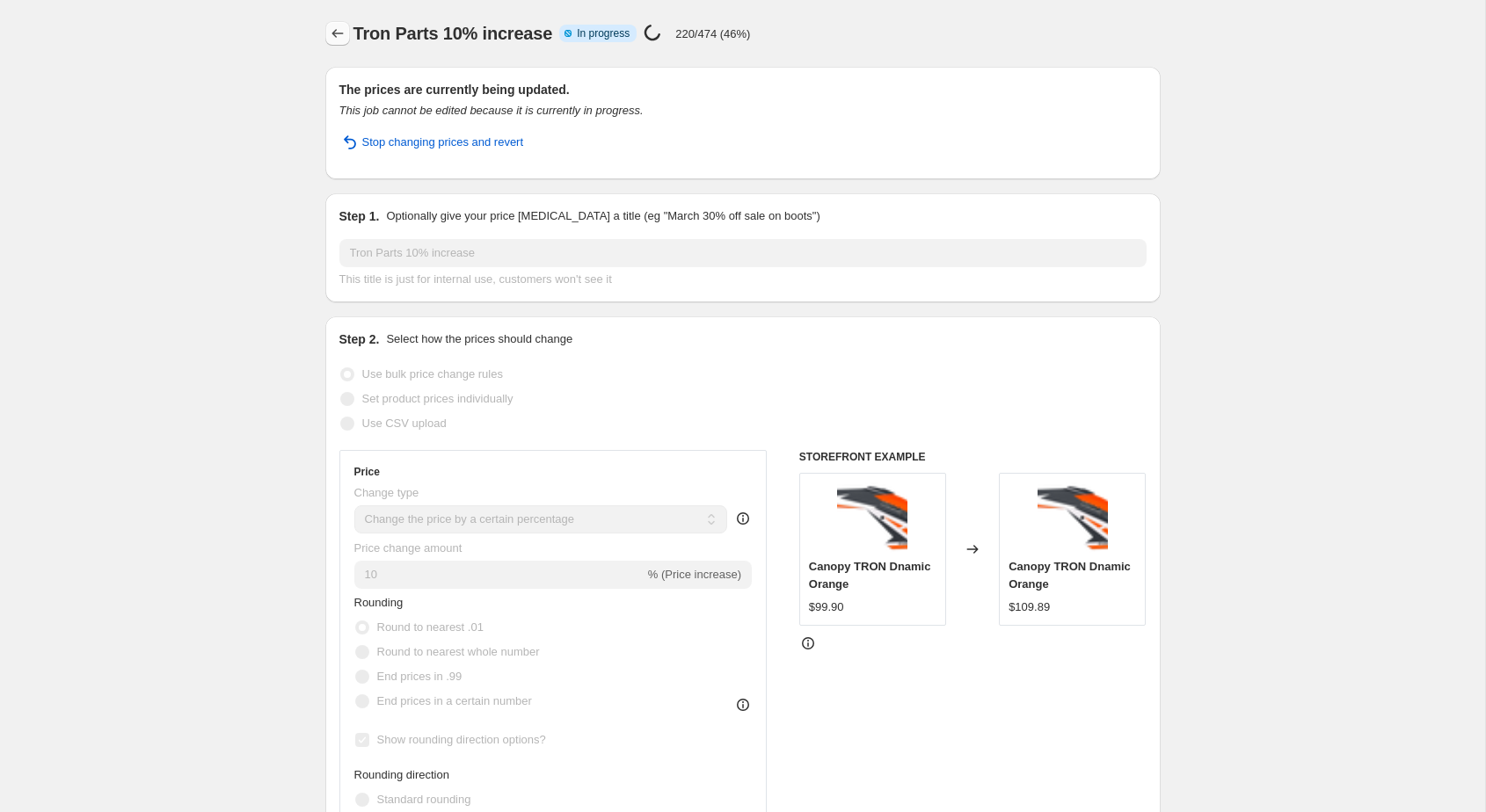
click at [338, 26] on icon "Price change jobs" at bounding box center [338, 34] width 18 height 18
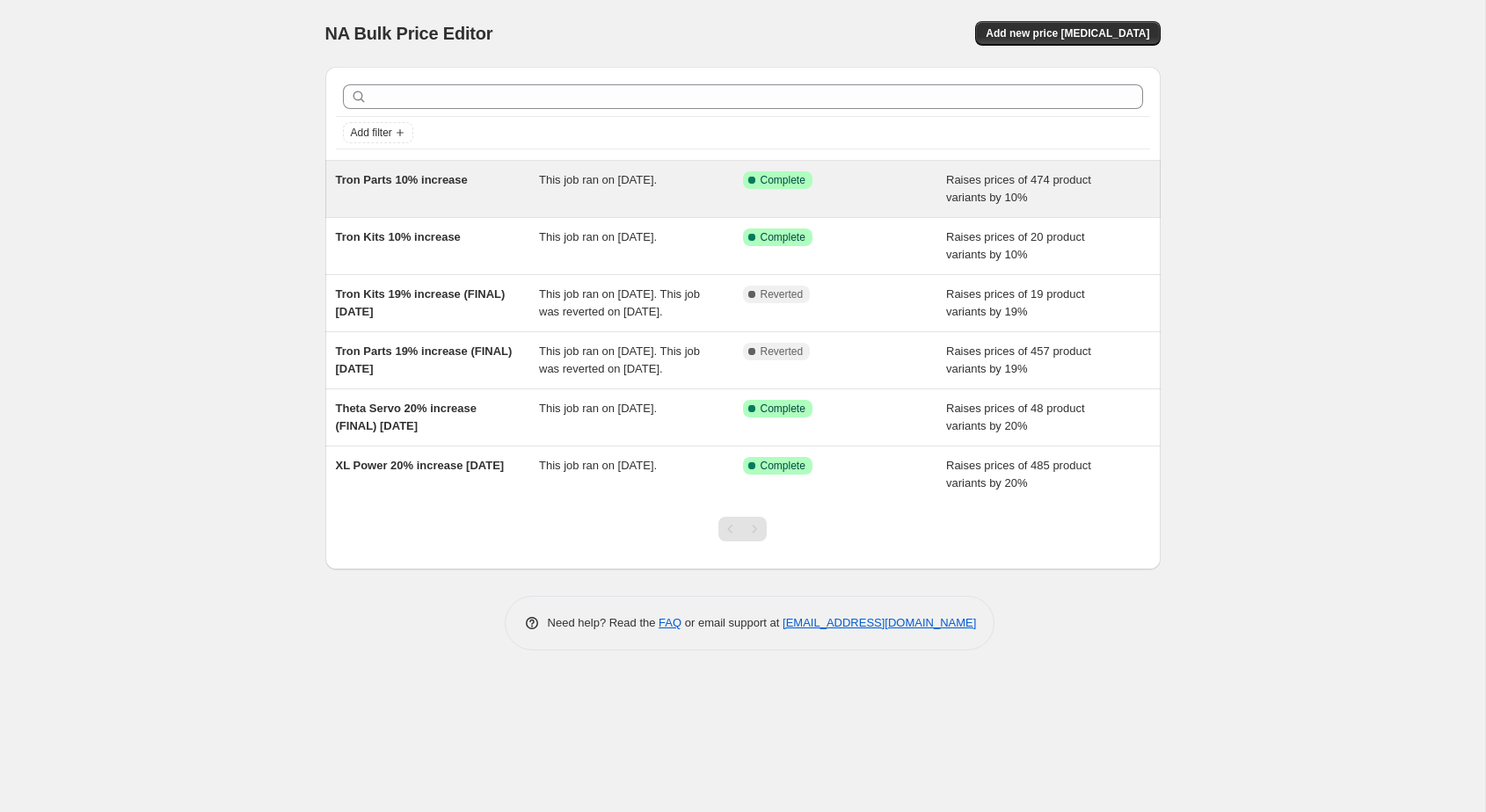
click at [410, 191] on div "Tron Parts 10% increase" at bounding box center [437, 189] width 203 height 35
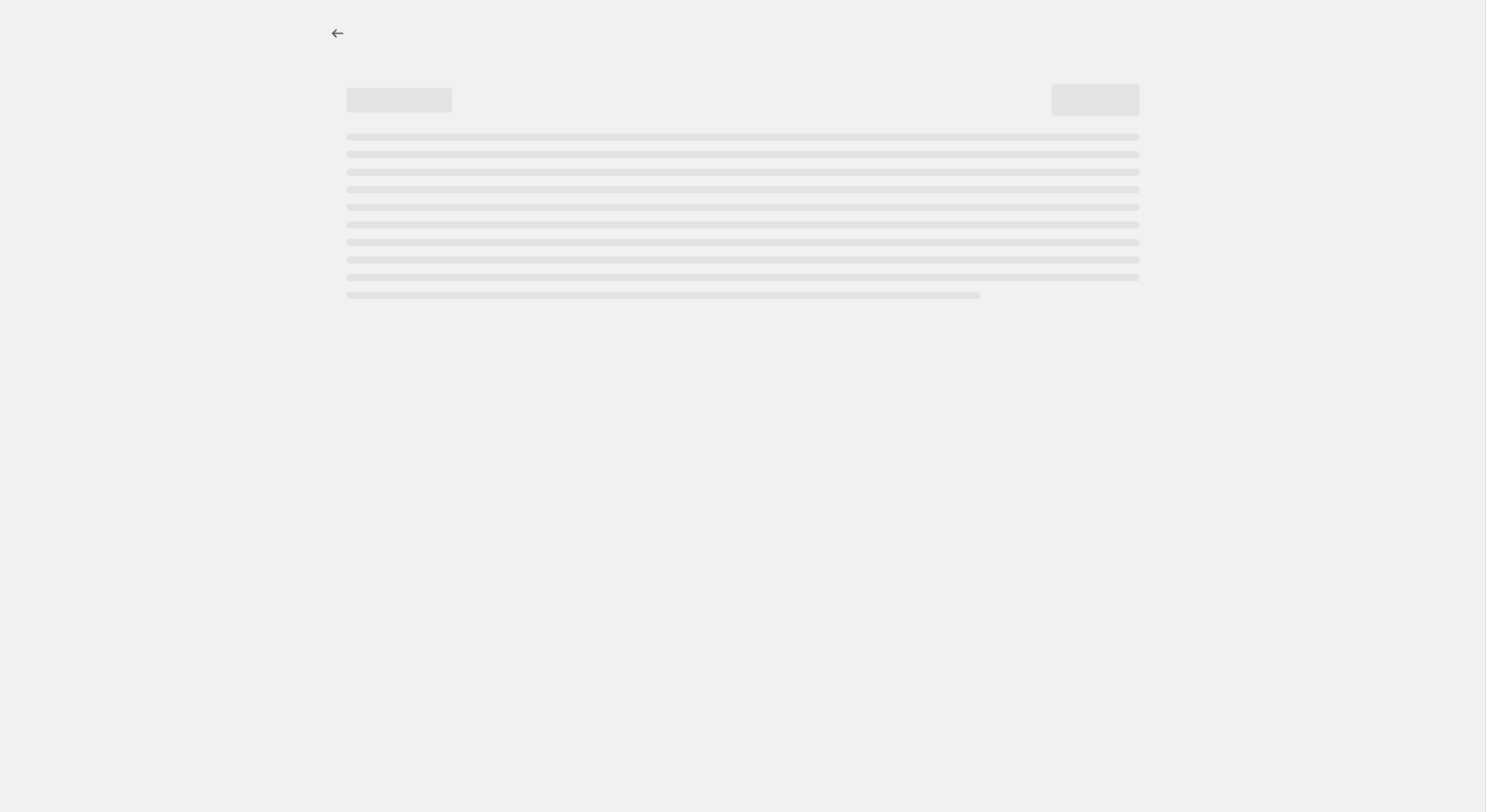
select select "percentage"
select select "collection"
